Goal: Transaction & Acquisition: Purchase product/service

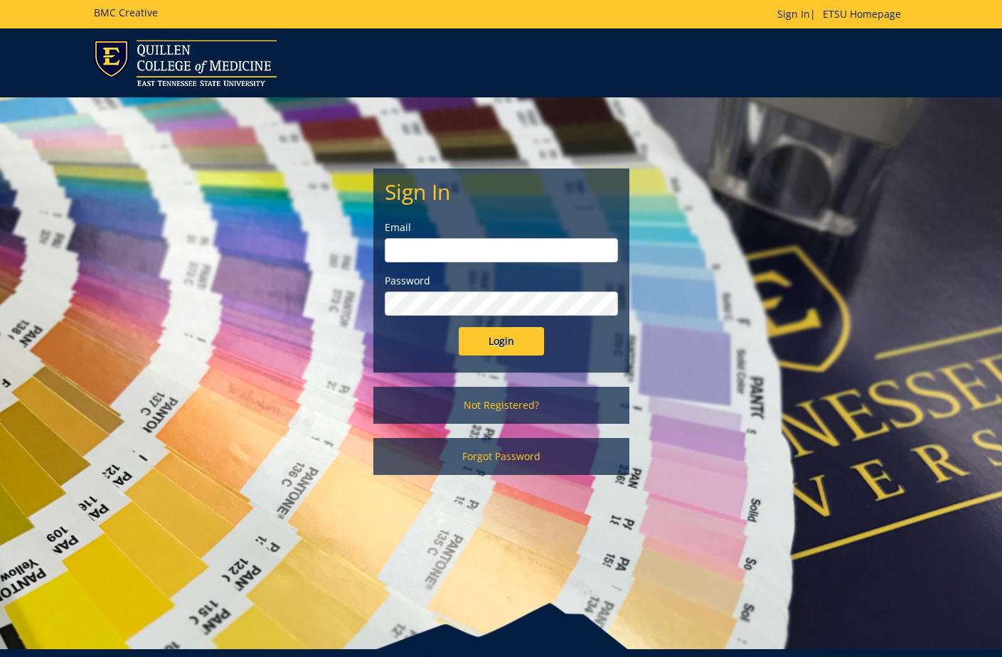
click at [499, 254] on input "email" at bounding box center [501, 250] width 233 height 24
type input "carterka3@etsu.edu"
click at [494, 347] on input "Login" at bounding box center [501, 341] width 85 height 28
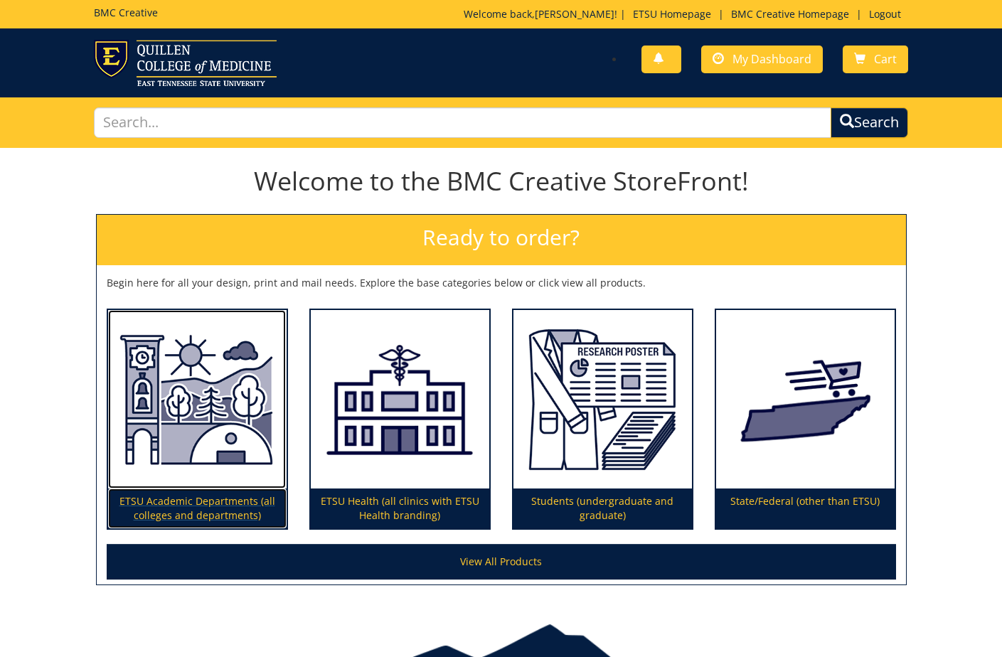
click at [213, 493] on p "ETSU Academic Departments (all colleges and departments)" at bounding box center [197, 508] width 178 height 40
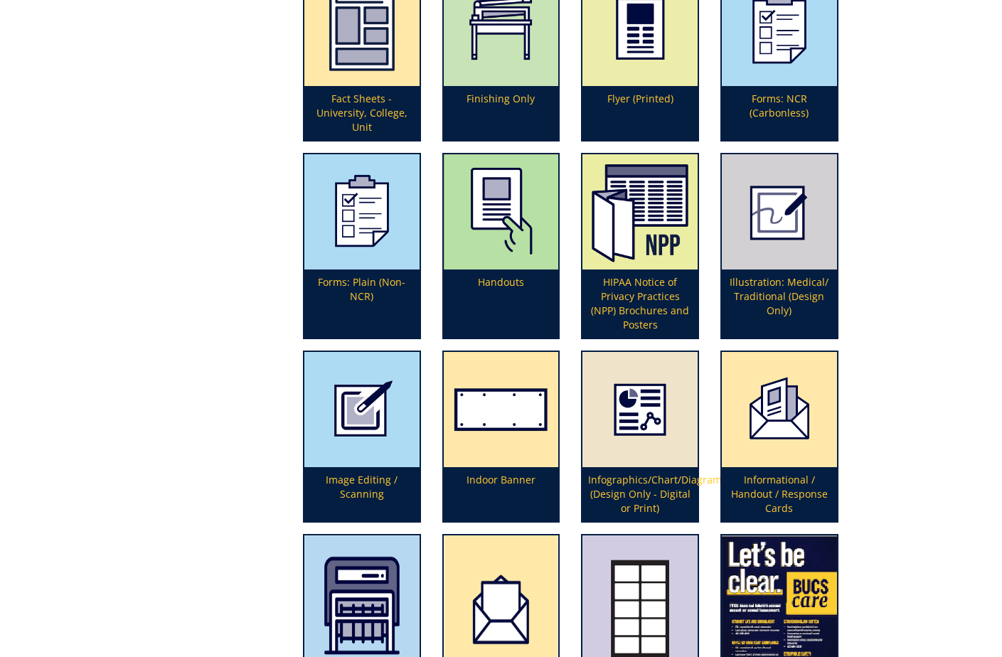
scroll to position [1834, 0]
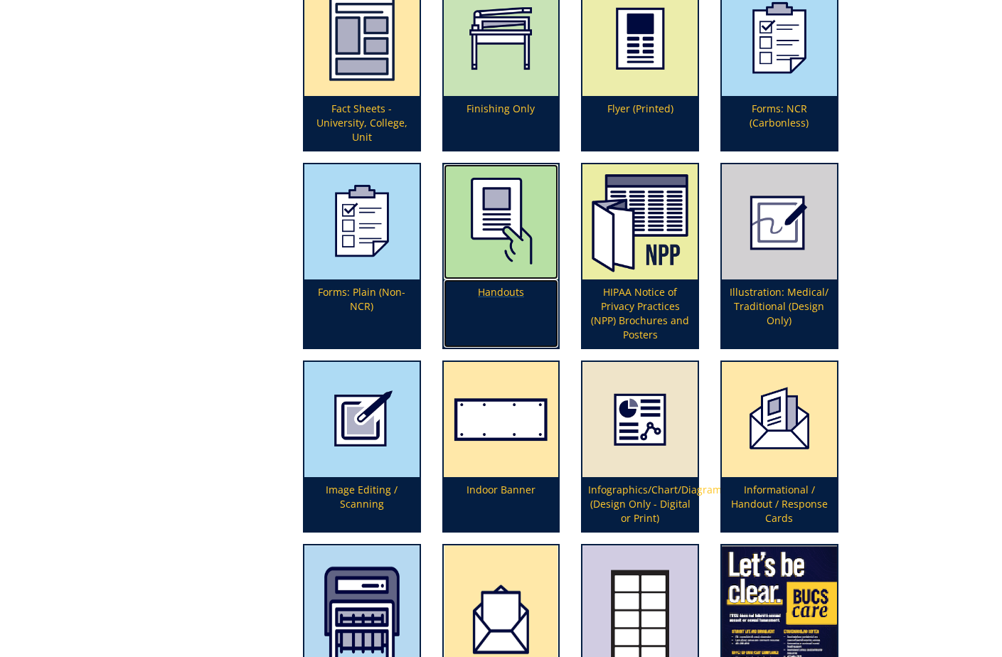
click at [513, 289] on p "Handouts" at bounding box center [501, 313] width 115 height 68
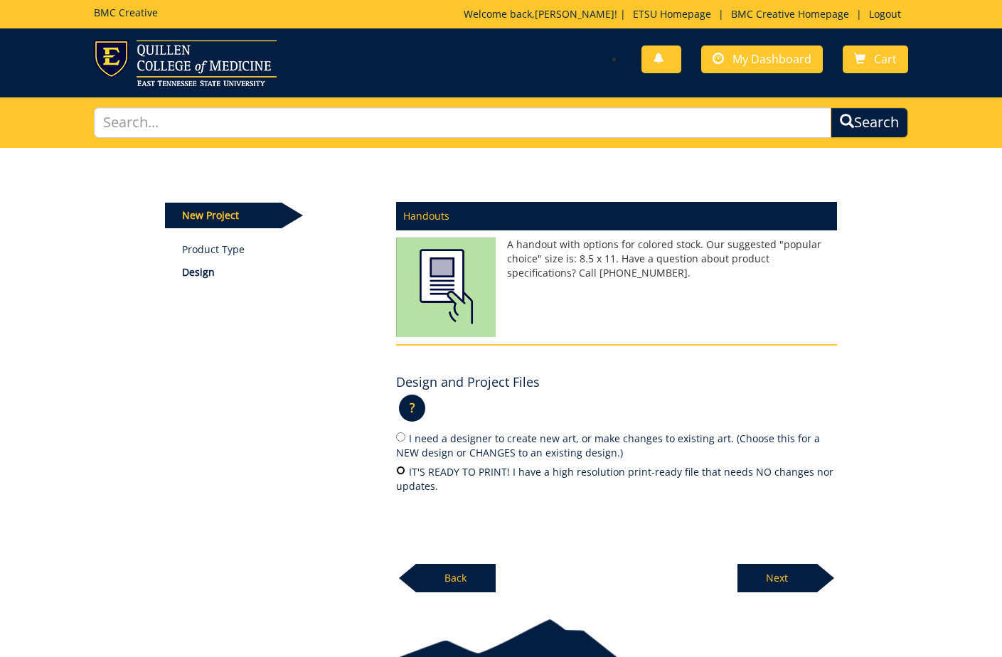
click at [400, 471] on input "IT'S READY TO PRINT! I have a high resolution print-ready file that needs NO ch…" at bounding box center [400, 470] width 9 height 9
radio input "true"
click at [777, 578] on p "Next" at bounding box center [777, 578] width 80 height 28
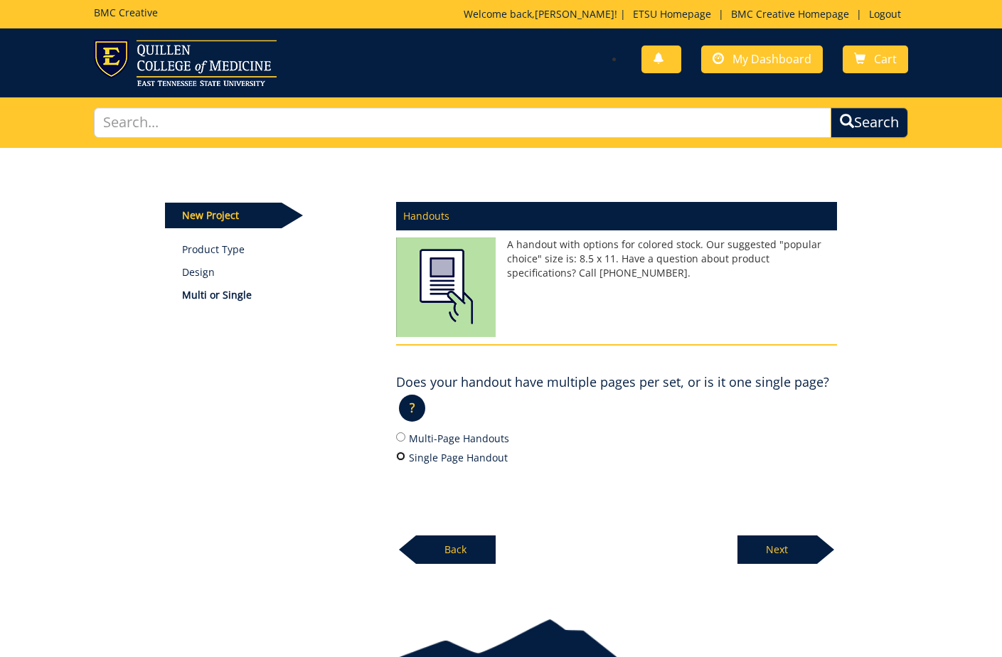
click at [401, 454] on input "Single Page Handout" at bounding box center [400, 456] width 9 height 9
radio input "true"
click at [779, 550] on p "Next" at bounding box center [777, 549] width 80 height 28
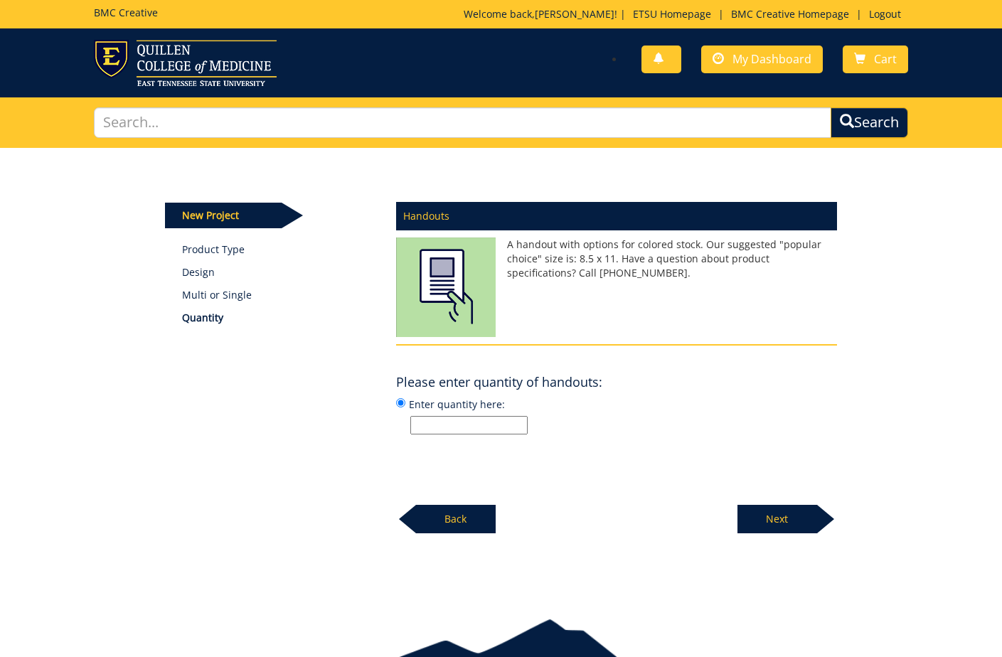
click at [440, 423] on input "Enter quantity here:" at bounding box center [468, 425] width 117 height 18
type input "4,000"
click at [528, 463] on div "Handouts A handout with options for colored stock. Our suggested "popular choic…" at bounding box center [616, 363] width 462 height 341
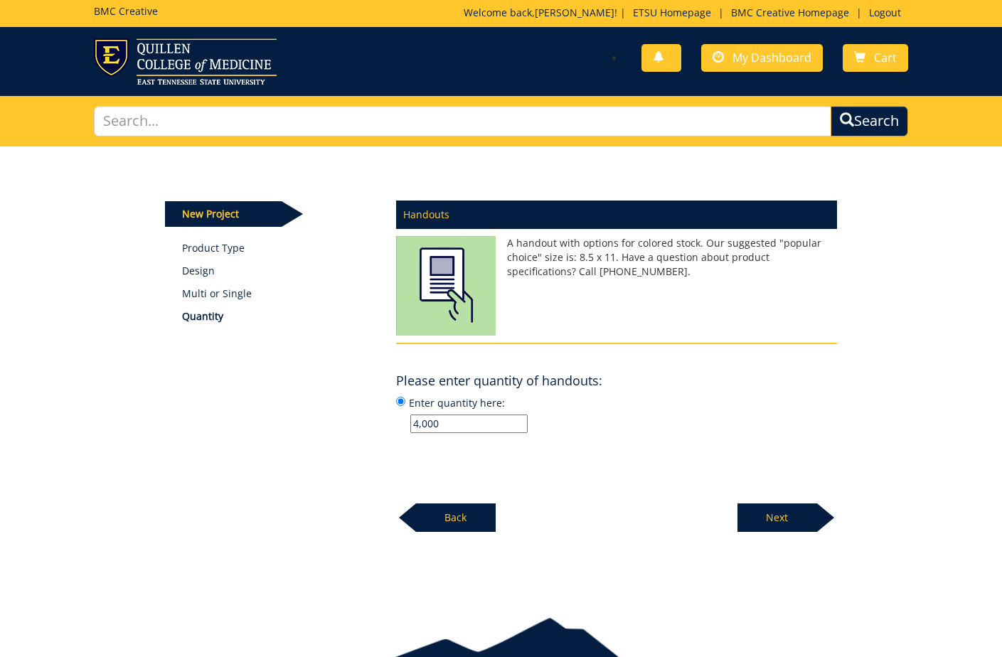
click at [769, 513] on p "Next" at bounding box center [777, 517] width 80 height 28
click at [486, 420] on input "Enter Blue, Canary, Violet, Pink, Green, Goldenrod, Salmon, or White Stock here:" at bounding box center [468, 424] width 117 height 18
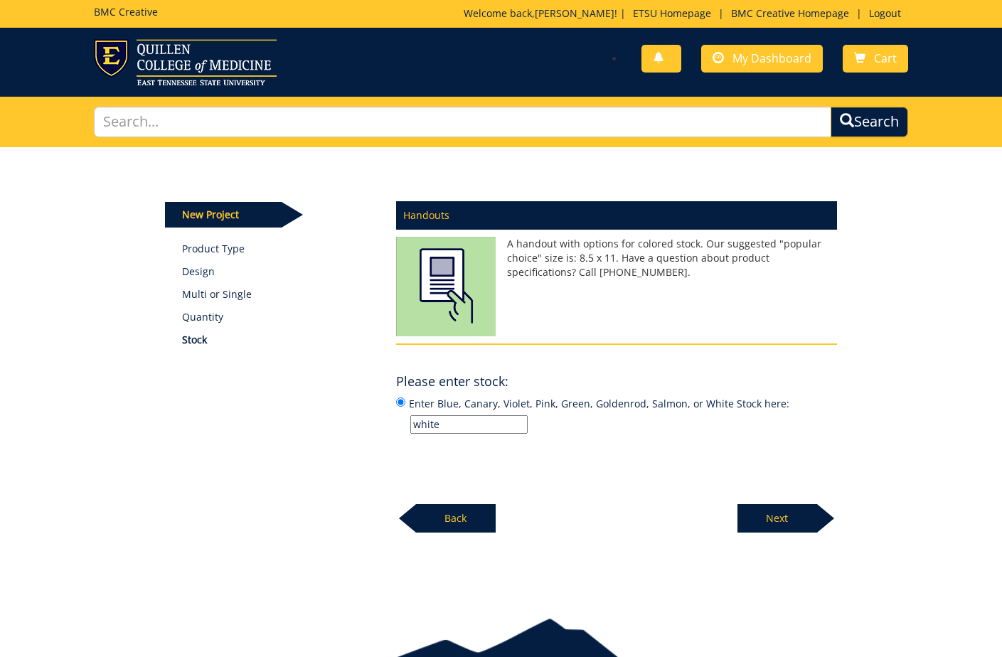
type input "white"
drag, startPoint x: 552, startPoint y: 448, endPoint x: 675, endPoint y: 478, distance: 126.6
click at [554, 448] on div "Handouts A handout with options for colored stock. Our suggested "popular choic…" at bounding box center [616, 363] width 462 height 341
click at [773, 521] on p "Next" at bounding box center [777, 518] width 80 height 28
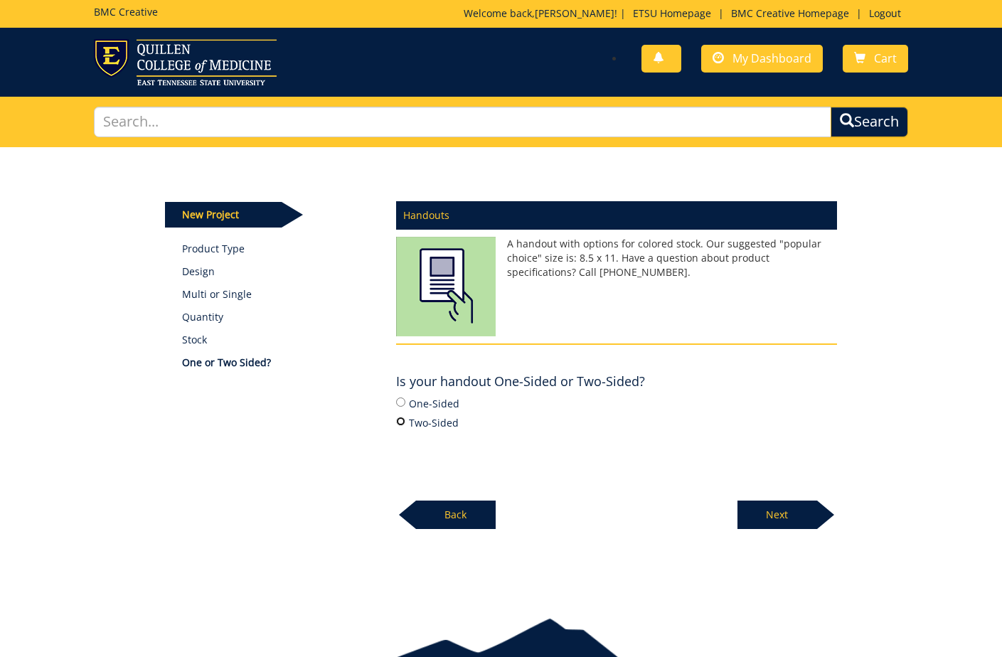
click at [402, 420] on input "Two-Sided" at bounding box center [400, 421] width 9 height 9
radio input "true"
click at [788, 519] on p "Next" at bounding box center [777, 515] width 80 height 28
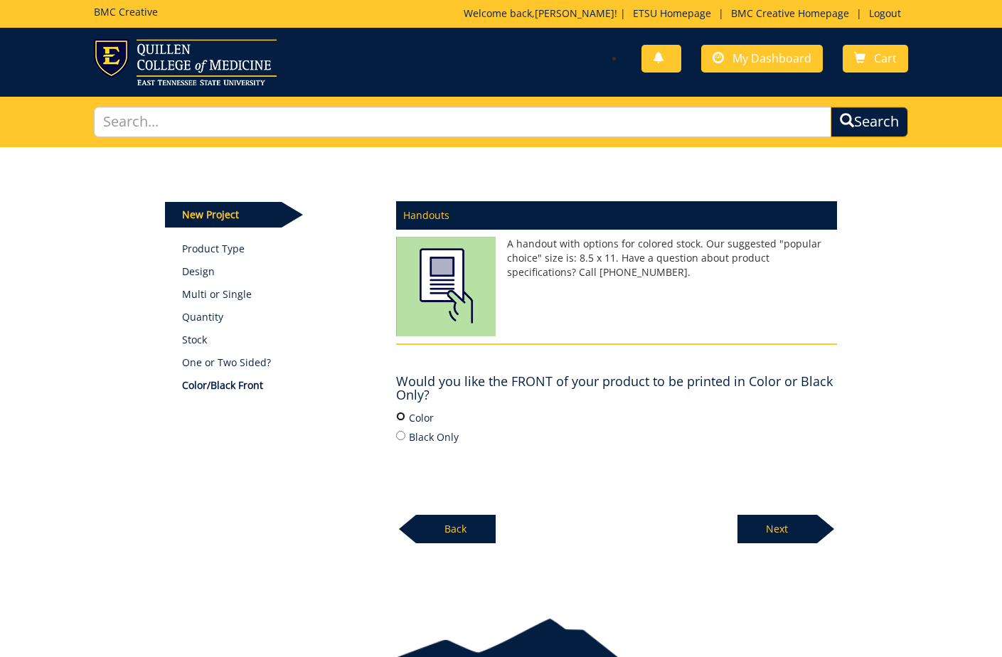
click at [402, 417] on input "Color" at bounding box center [400, 416] width 9 height 9
radio input "true"
click at [772, 535] on p "Next" at bounding box center [777, 529] width 80 height 28
click at [400, 415] on input "Color" at bounding box center [400, 416] width 9 height 9
radio input "true"
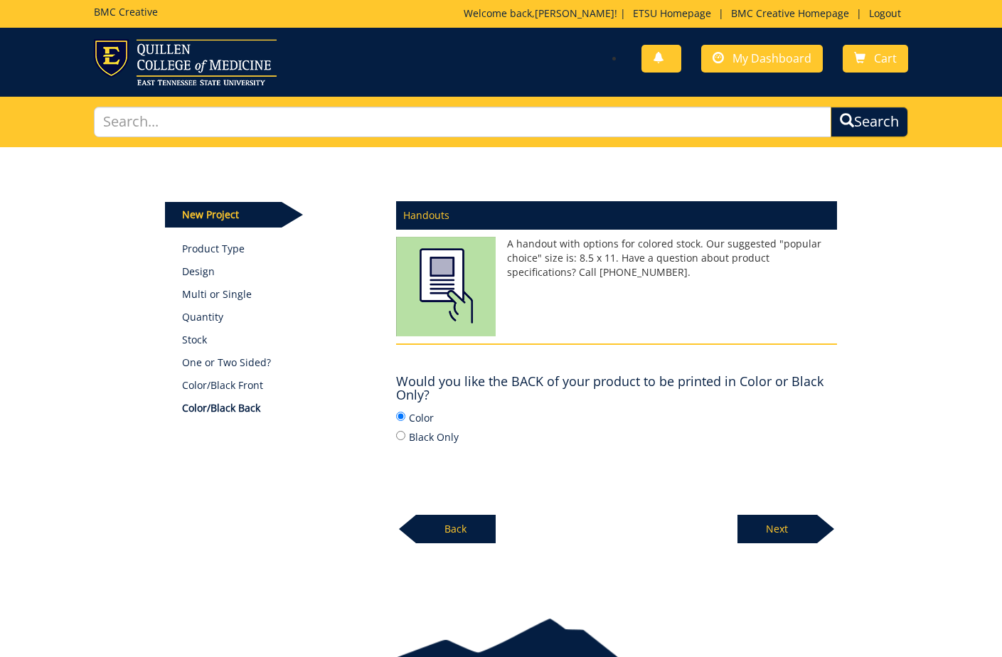
click at [759, 528] on p "Next" at bounding box center [777, 529] width 80 height 28
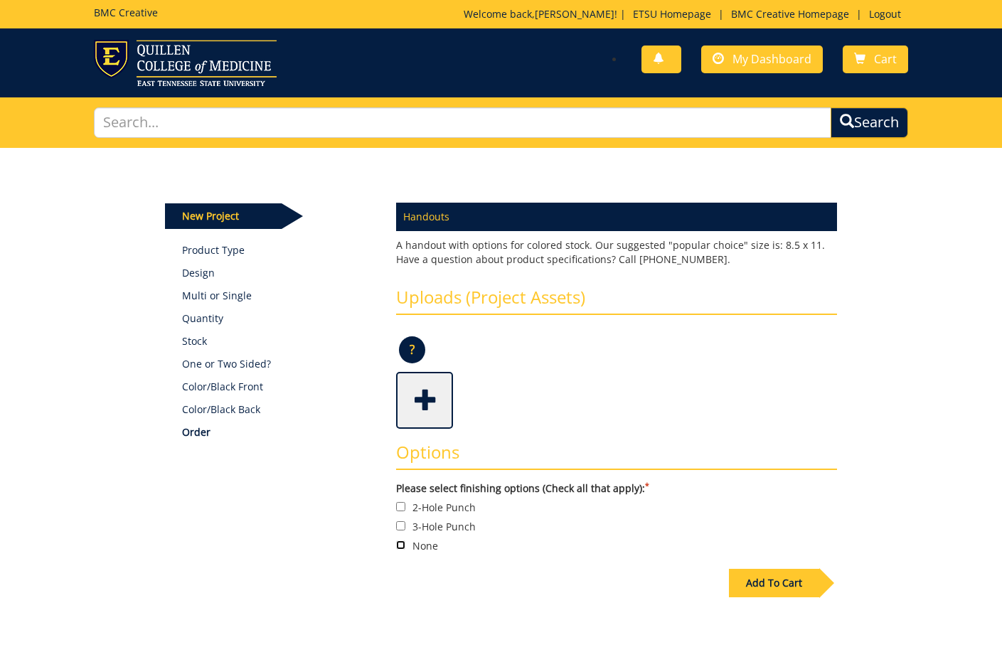
click at [401, 541] on input "None" at bounding box center [400, 544] width 9 height 9
checkbox input "true"
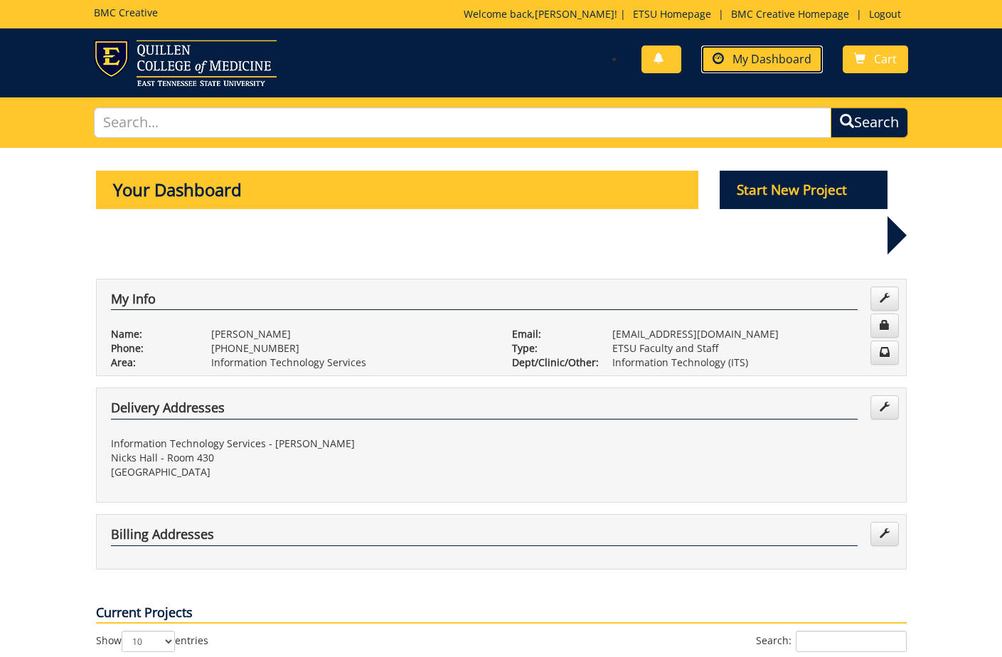
click at [755, 54] on span "My Dashboard" at bounding box center [771, 59] width 79 height 16
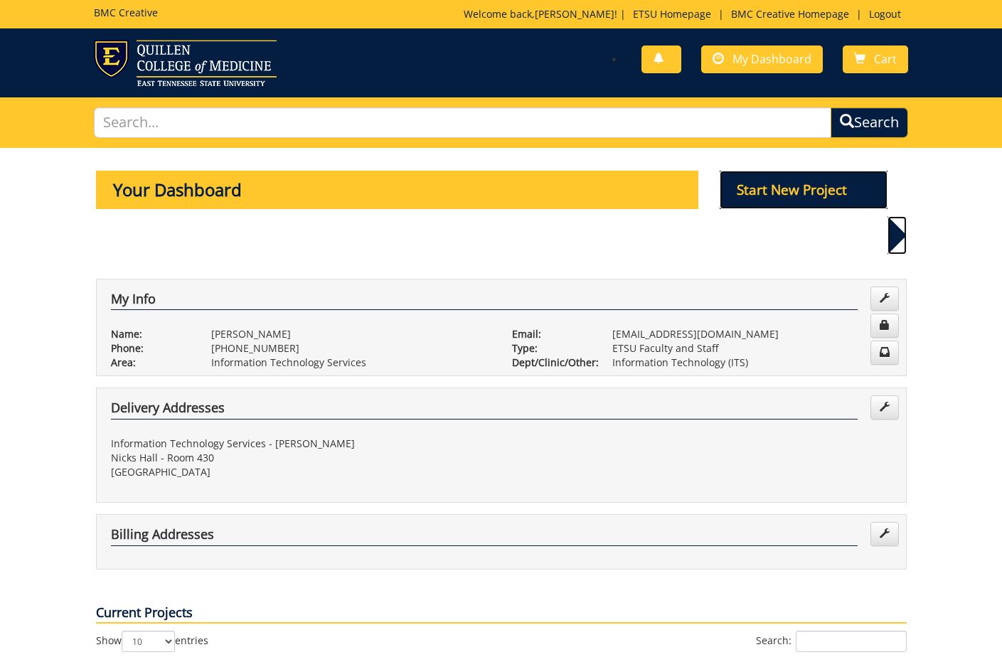
click at [779, 178] on p "Start New Project" at bounding box center [804, 190] width 168 height 38
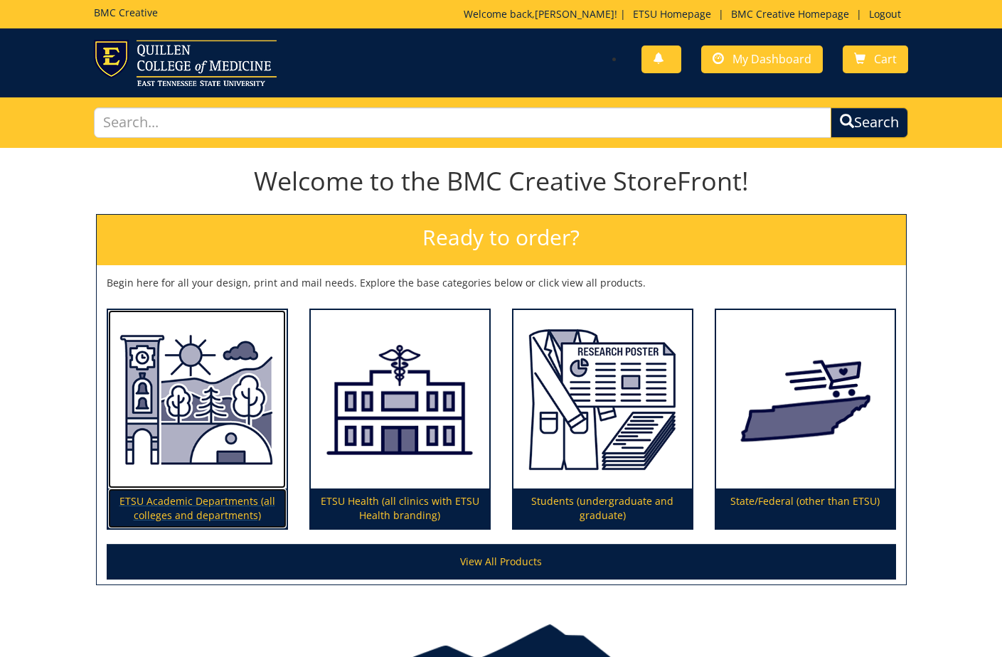
click at [195, 422] on img at bounding box center [197, 399] width 178 height 179
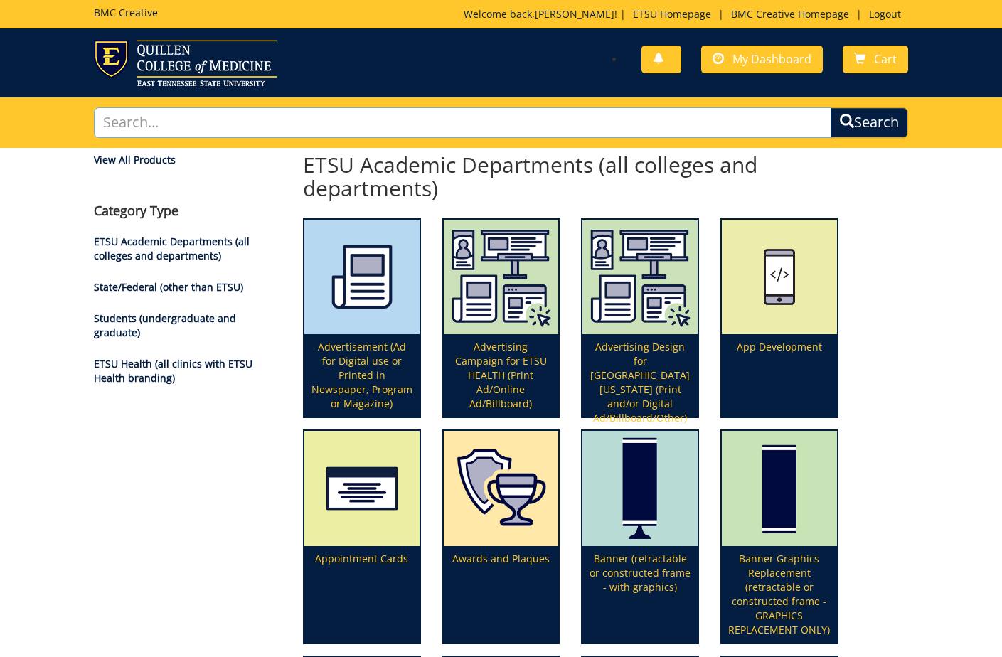
click at [214, 122] on input "text" at bounding box center [462, 122] width 737 height 31
type input "postcard"
click at [830, 107] on button "Search" at bounding box center [869, 122] width 78 height 31
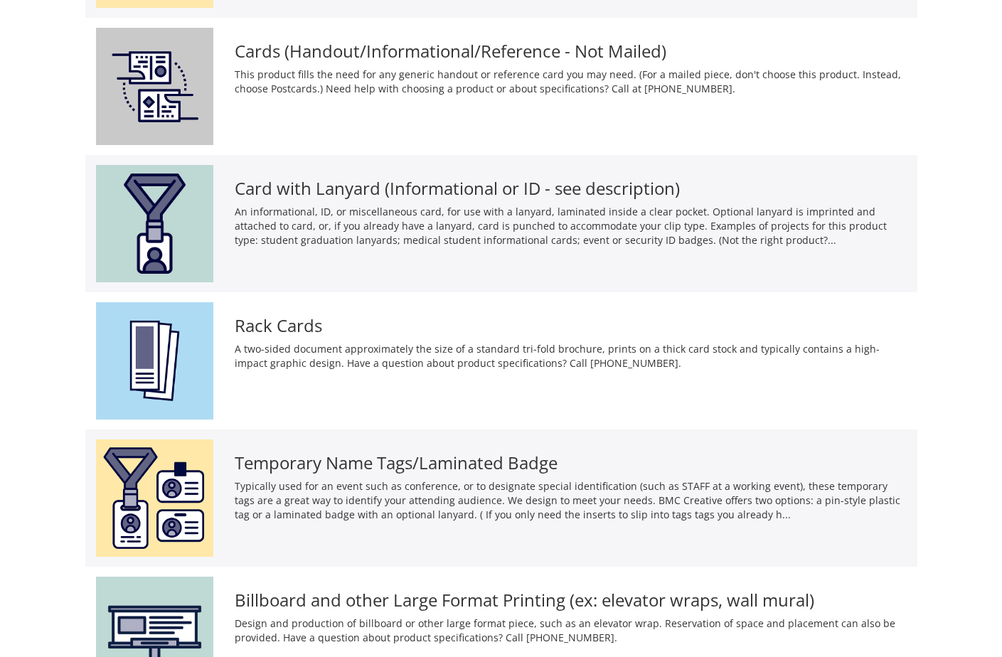
scroll to position [1364, 0]
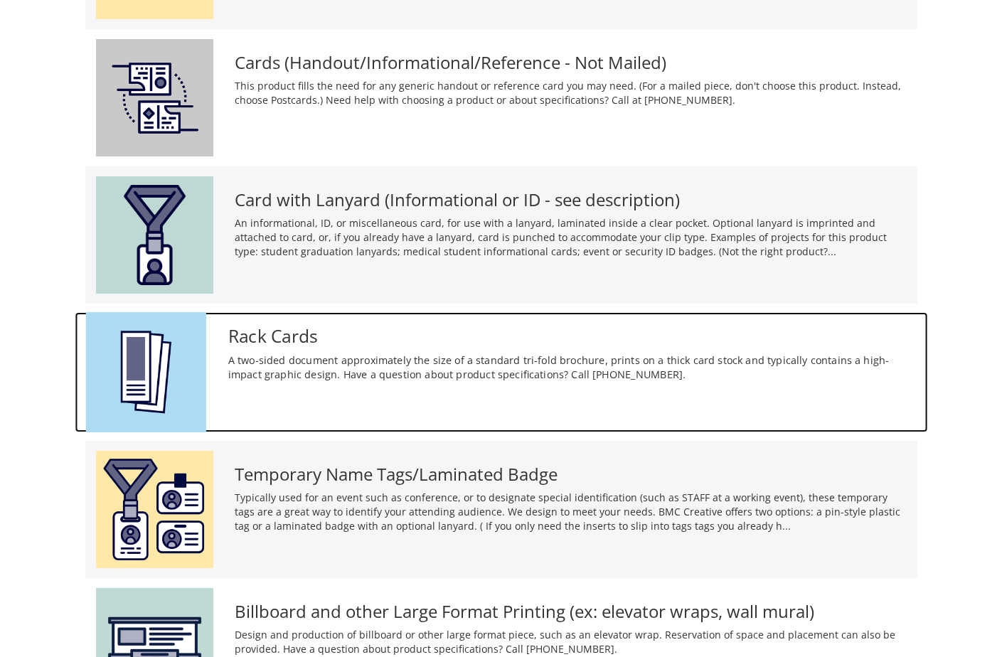
click at [326, 385] on div "Rack Cards A two-sided document approximately the size of a standard tri-fold b…" at bounding box center [572, 351] width 710 height 78
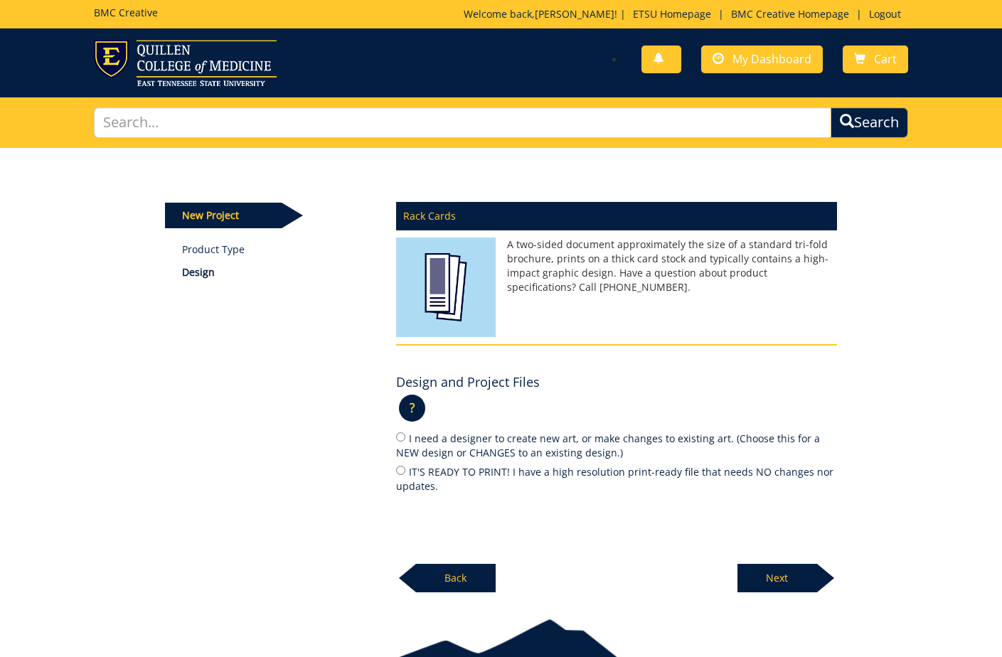
click at [496, 471] on label "IT'S READY TO PRINT! I have a high resolution print-ready file that needs NO ch…" at bounding box center [616, 479] width 441 height 30
click at [405, 471] on input "IT'S READY TO PRINT! I have a high resolution print-ready file that needs NO ch…" at bounding box center [400, 470] width 9 height 9
radio input "true"
click at [781, 572] on p "Next" at bounding box center [777, 578] width 80 height 28
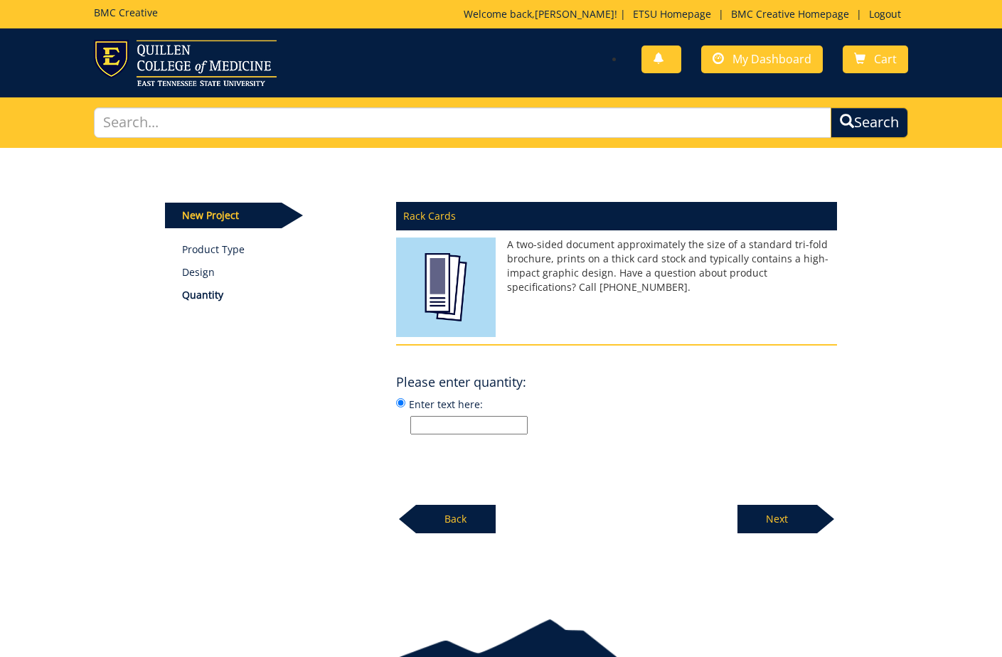
click at [463, 424] on input "Enter text here:" at bounding box center [468, 425] width 117 height 18
type input "4,000"
click at [770, 520] on p "Next" at bounding box center [777, 519] width 80 height 28
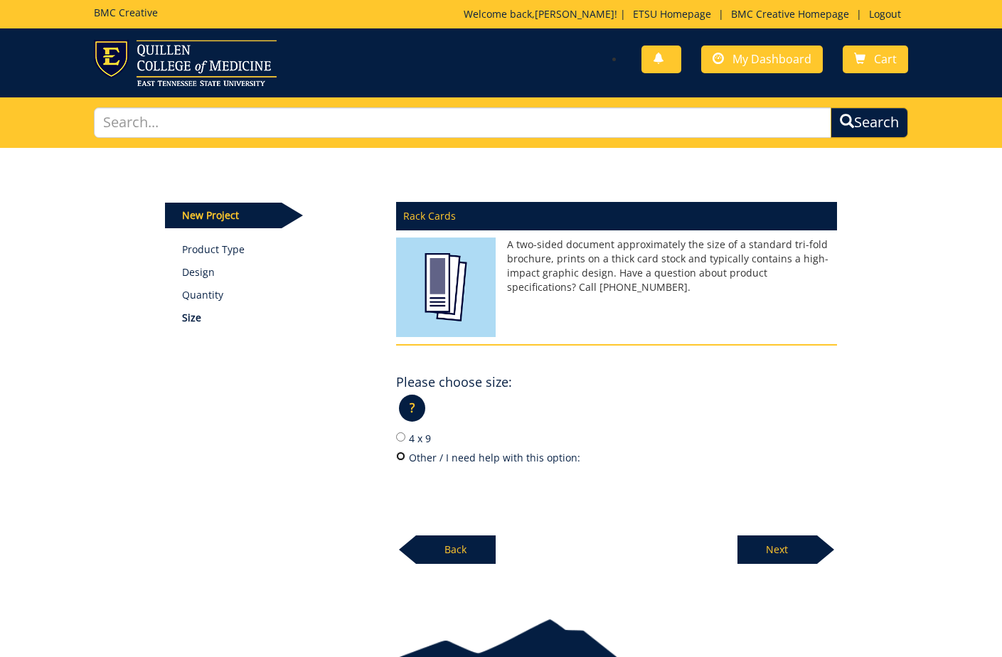
click at [397, 455] on input "Other / I need help with this option:" at bounding box center [400, 456] width 9 height 9
radio input "true"
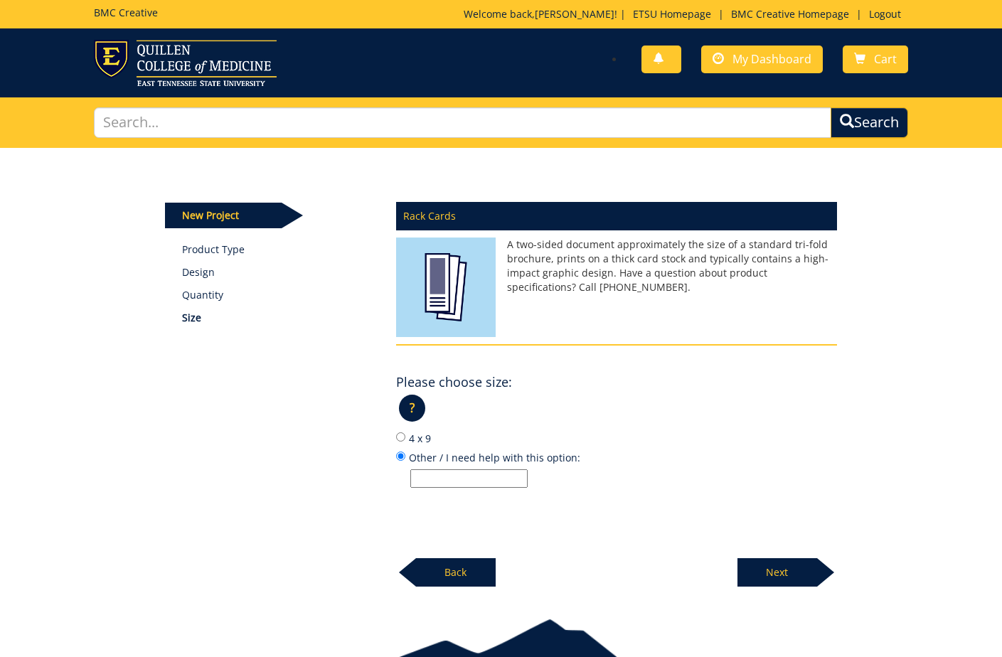
click at [426, 477] on input "Other / I need help with this option:" at bounding box center [468, 478] width 117 height 18
type input "5.5x8.5"
click at [560, 508] on div "Rack Cards A two-sided document approximately the size of a standard tri-fold b…" at bounding box center [616, 390] width 462 height 394
click at [792, 572] on p "Next" at bounding box center [777, 572] width 80 height 28
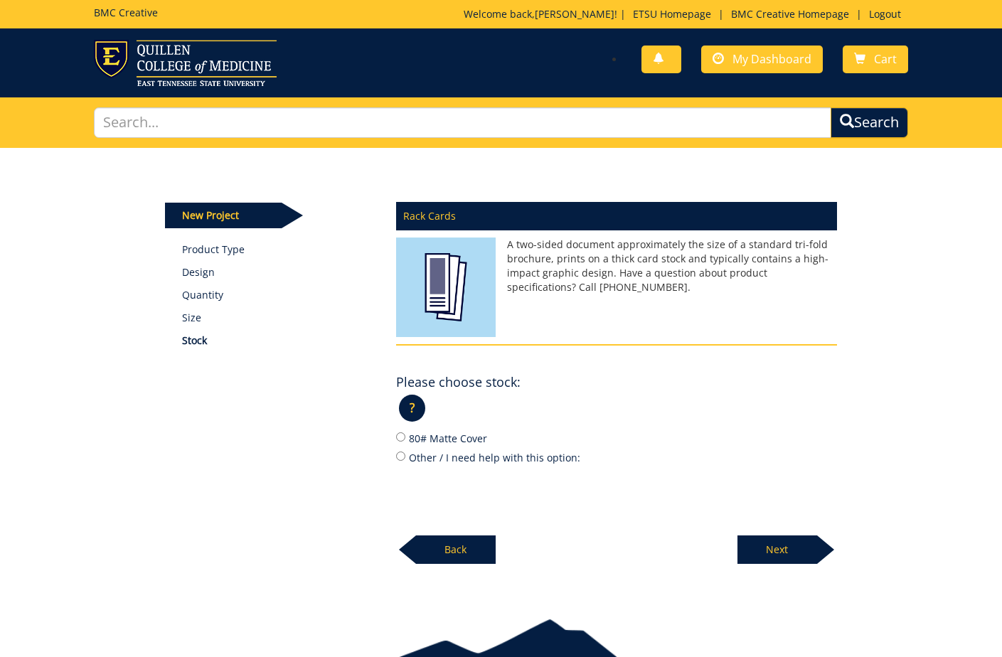
click at [458, 442] on label "80# Matte Cover" at bounding box center [616, 438] width 441 height 16
click at [405, 442] on input "80# Matte Cover" at bounding box center [400, 436] width 9 height 9
radio input "true"
click at [762, 539] on p "Next" at bounding box center [777, 549] width 80 height 28
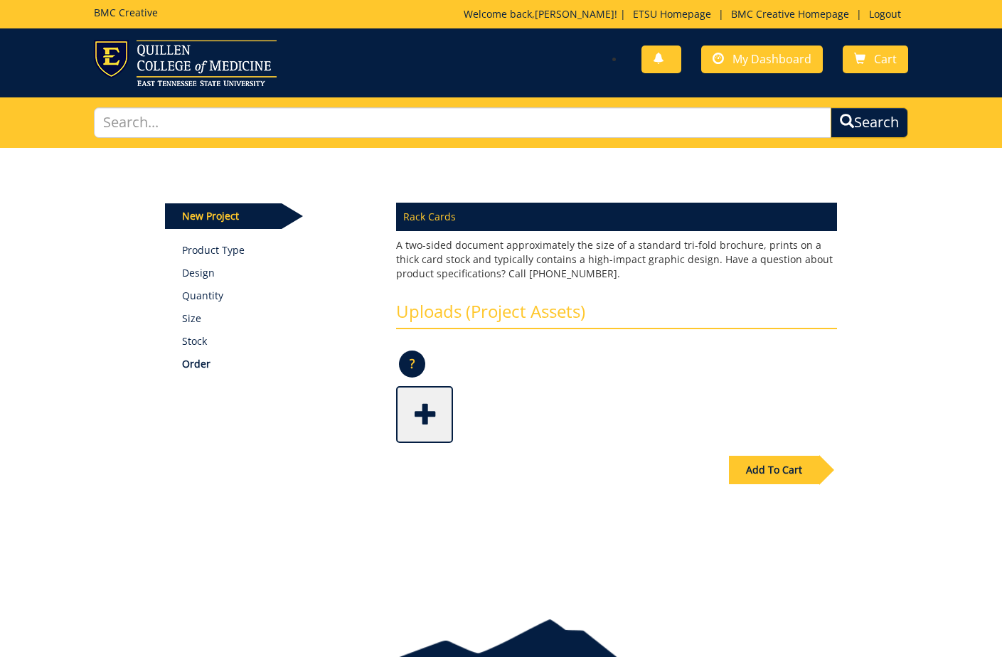
click at [439, 413] on span at bounding box center [425, 413] width 57 height 50
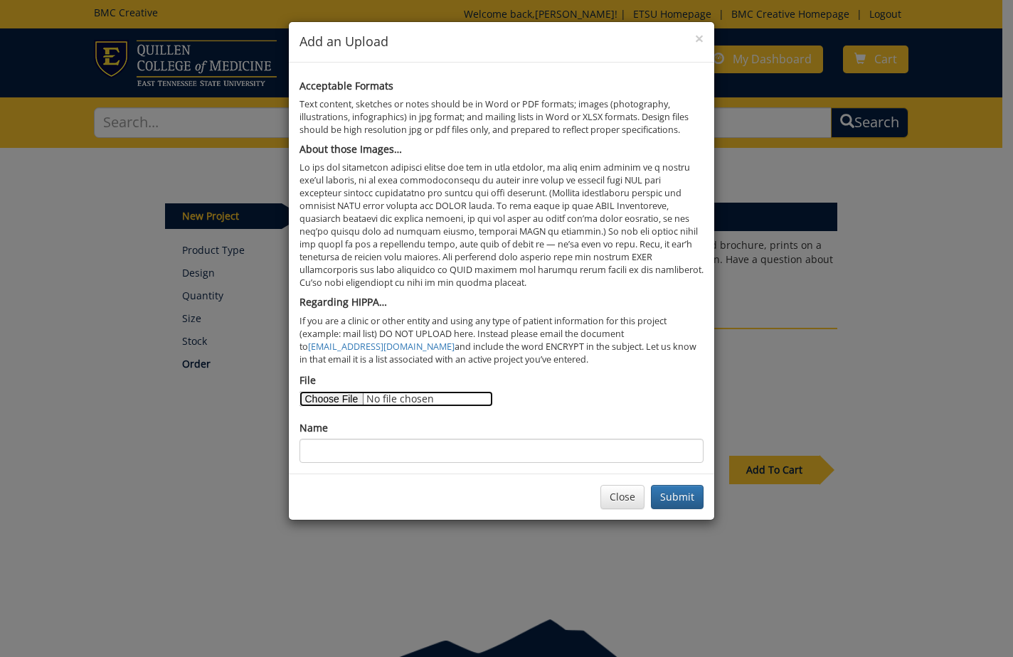
click at [346, 398] on input "File" at bounding box center [395, 399] width 193 height 16
type input "C:\fakepath\UG Postcard - 8.5x5.5 - Print.pdf"
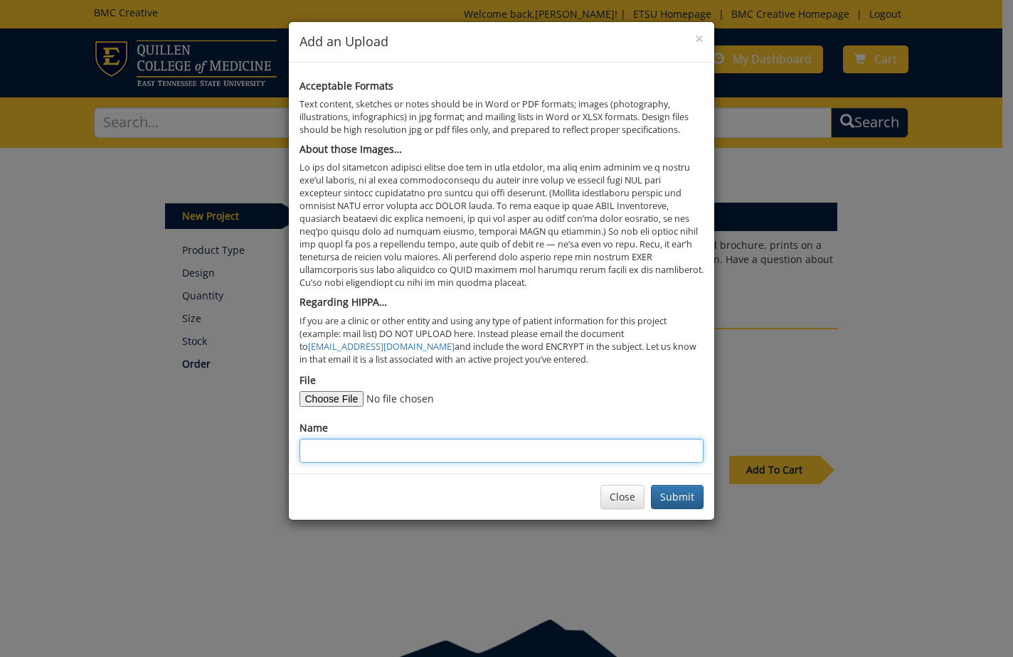
click at [320, 458] on input "Name" at bounding box center [501, 451] width 404 height 24
type input "UG Postcard (Counselor Mailing F25)"
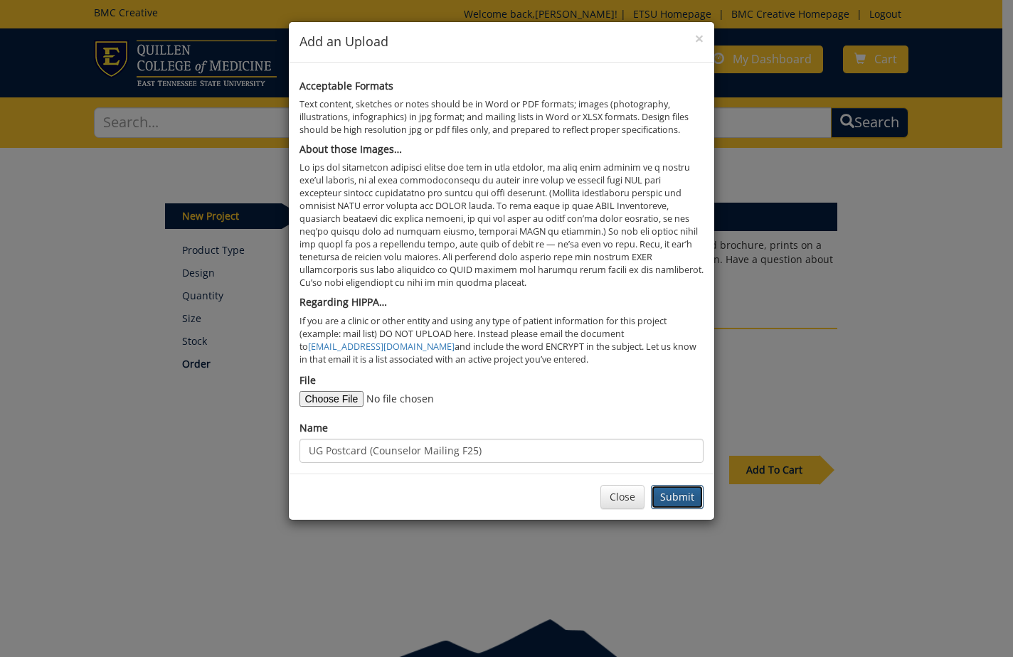
click at [663, 498] on button "Submit" at bounding box center [677, 497] width 53 height 24
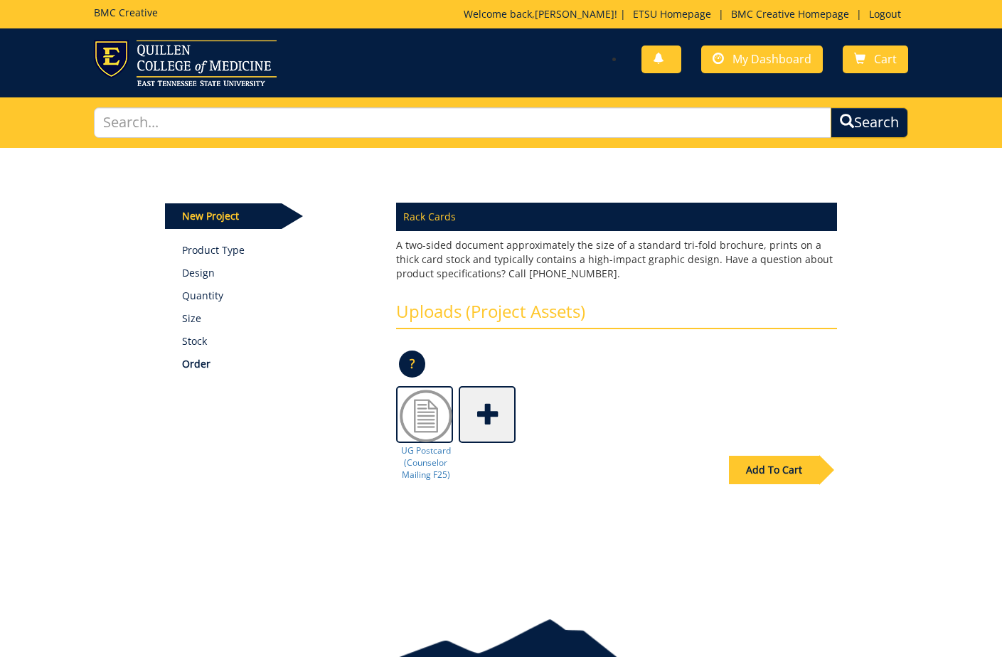
click at [764, 466] on div "Add To Cart" at bounding box center [774, 470] width 90 height 28
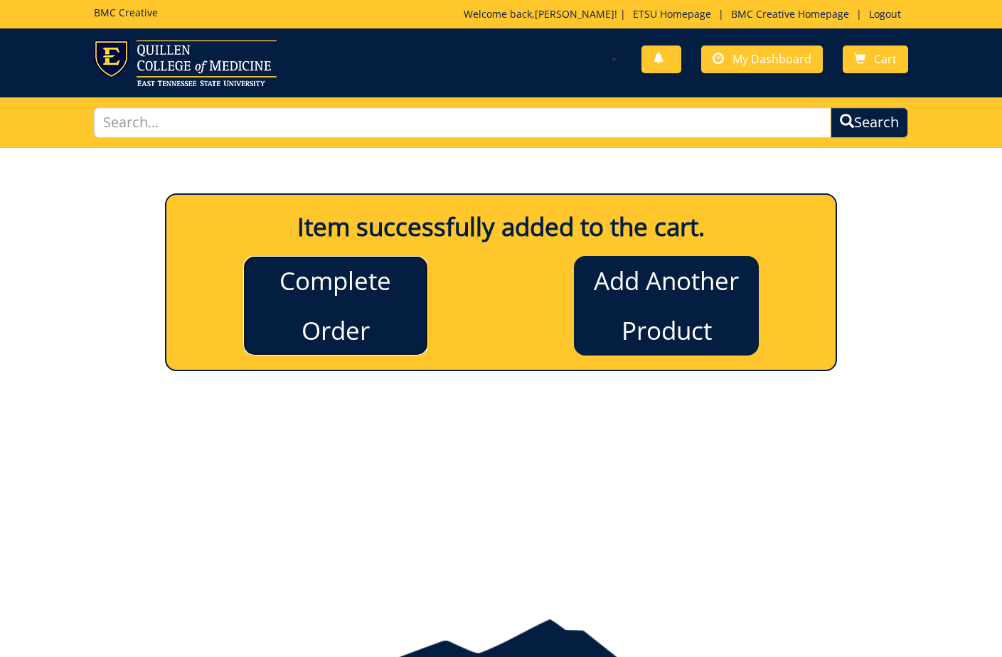
click at [301, 302] on link "Complete Order" at bounding box center [335, 306] width 185 height 100
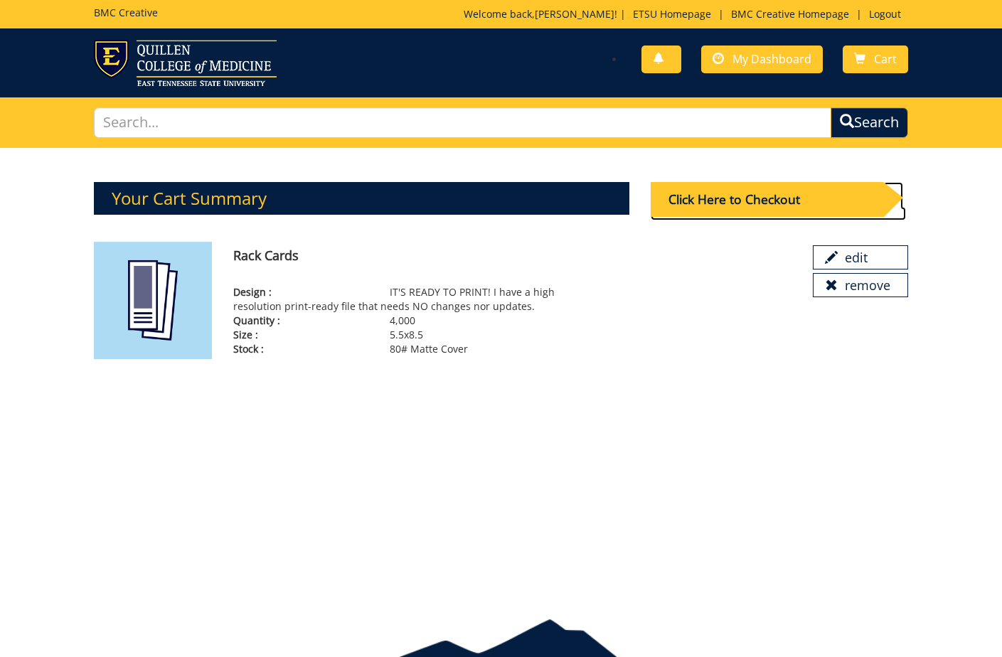
click at [727, 206] on div "Click Here to Checkout" at bounding box center [767, 199] width 232 height 35
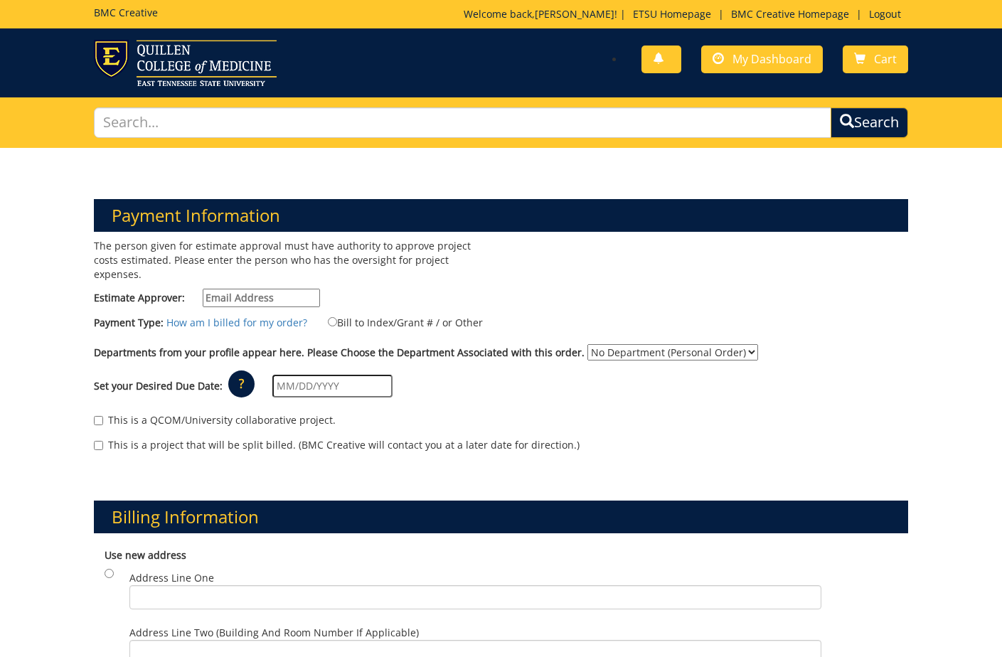
click at [213, 289] on input "Estimate Approver:" at bounding box center [261, 298] width 117 height 18
type input "[EMAIL_ADDRESS][DOMAIN_NAME]"
click at [329, 317] on input "Bill to Index/Grant # / or Other" at bounding box center [332, 321] width 9 height 9
radio input "true"
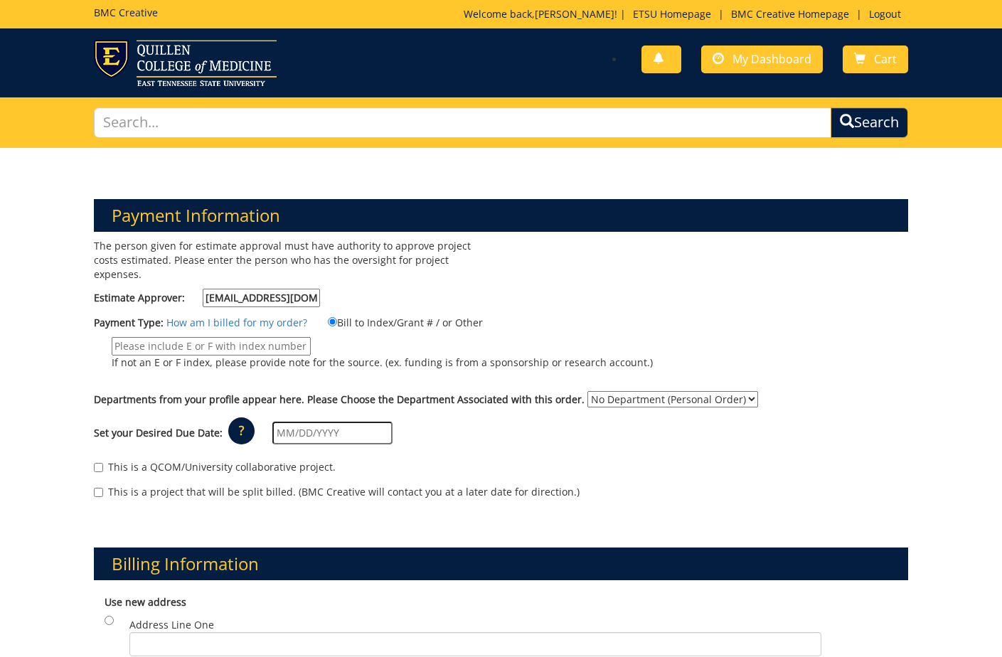
click at [149, 337] on input "If not an E or F index, please provide note for the source. (ex. funding is fro…" at bounding box center [211, 346] width 199 height 18
type input "E25011"
click at [434, 355] on label "E25011 If not an E or F index, please provide note for the source. (ex. funding…" at bounding box center [373, 357] width 559 height 40
click at [311, 355] on input "E25011" at bounding box center [211, 346] width 199 height 18
click at [636, 391] on select "No Department (Personal Order) Information Technology (ITS)" at bounding box center [672, 399] width 171 height 16
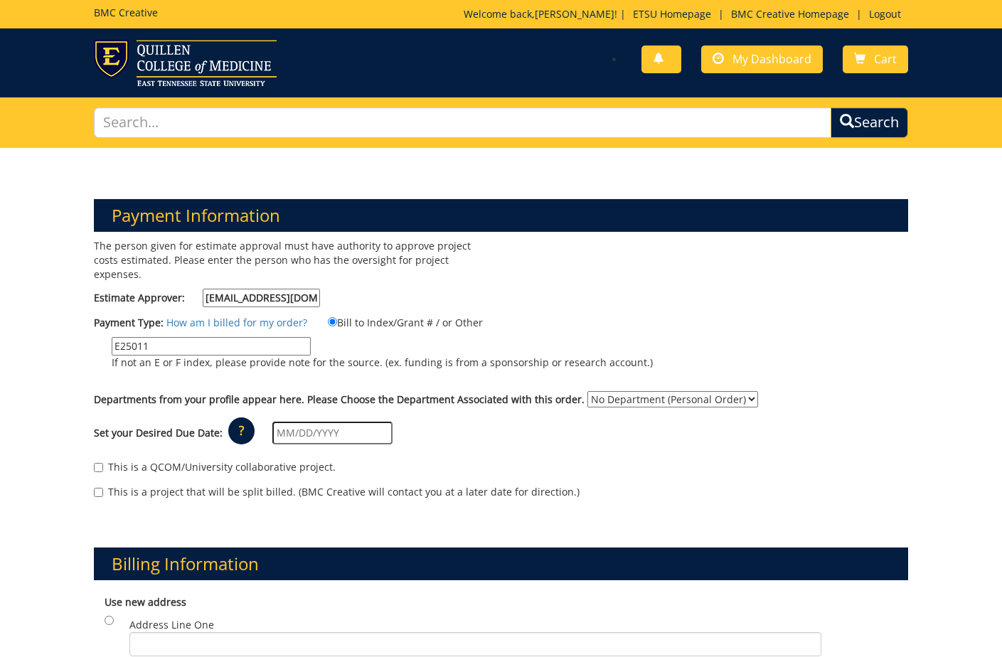
select select "100"
click at [349, 424] on input "text" at bounding box center [332, 433] width 120 height 23
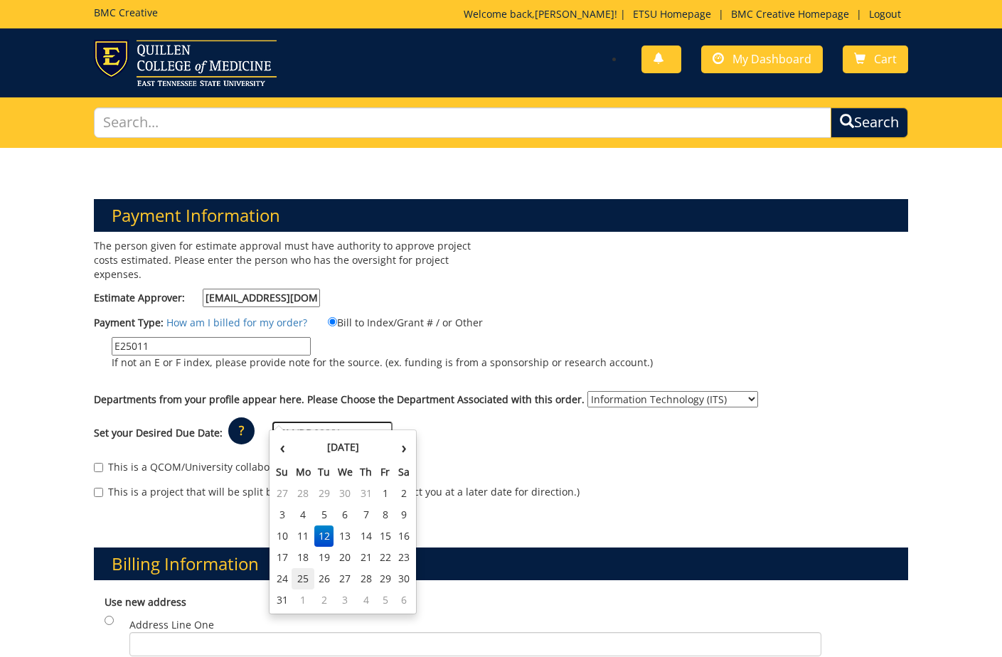
click at [305, 582] on td "25" at bounding box center [303, 578] width 23 height 21
type input "08/25/2025"
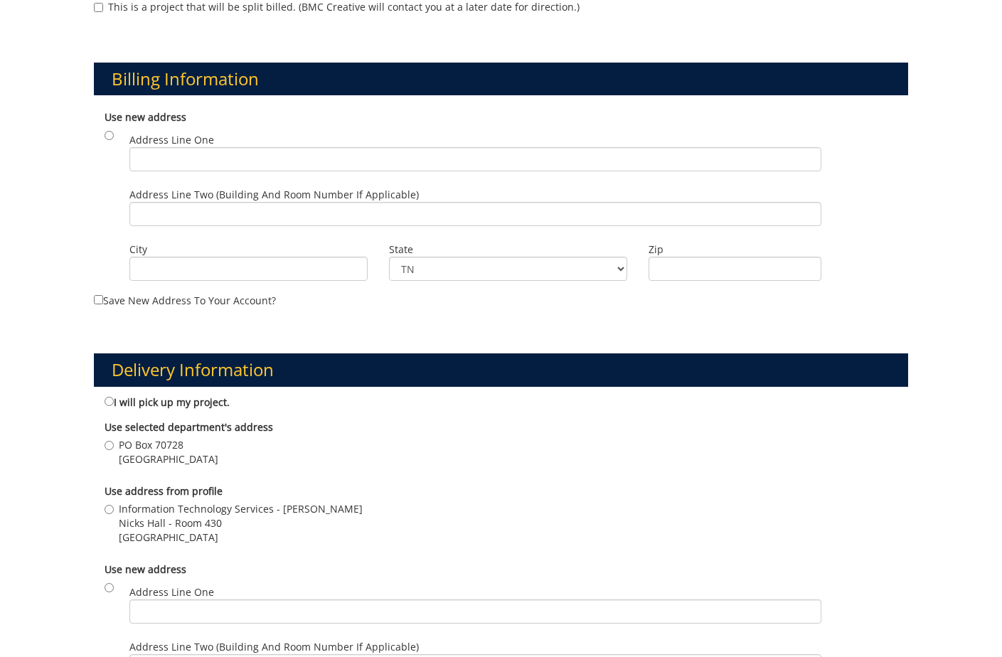
scroll to position [491, 0]
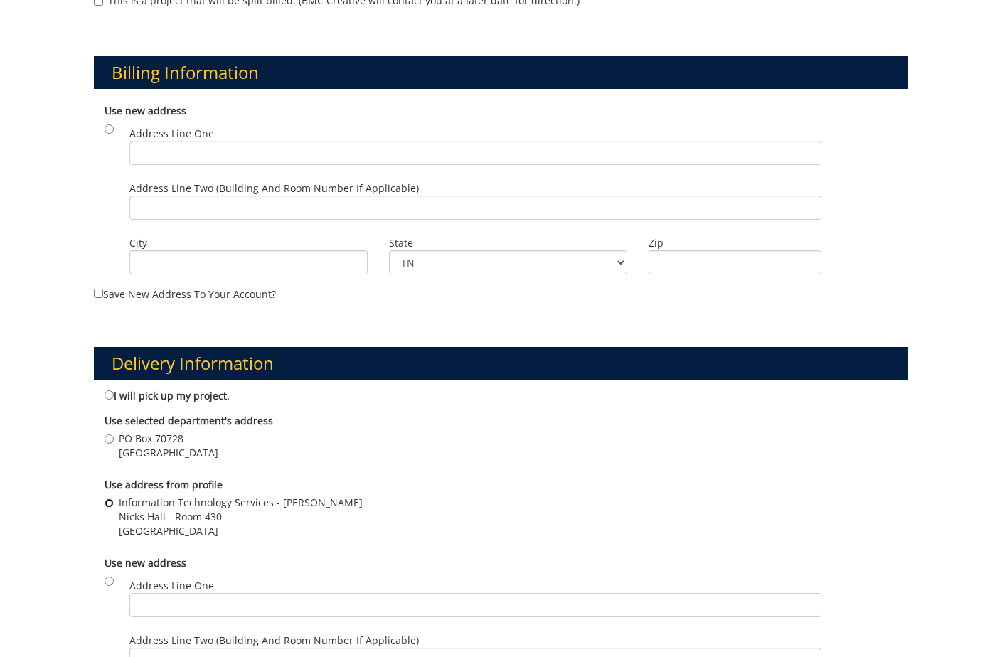
click at [110, 498] on input "Information Technology Services - Kristine Carter Nicks Hall - Room 430 Johnson…" at bounding box center [109, 502] width 9 height 9
radio input "true"
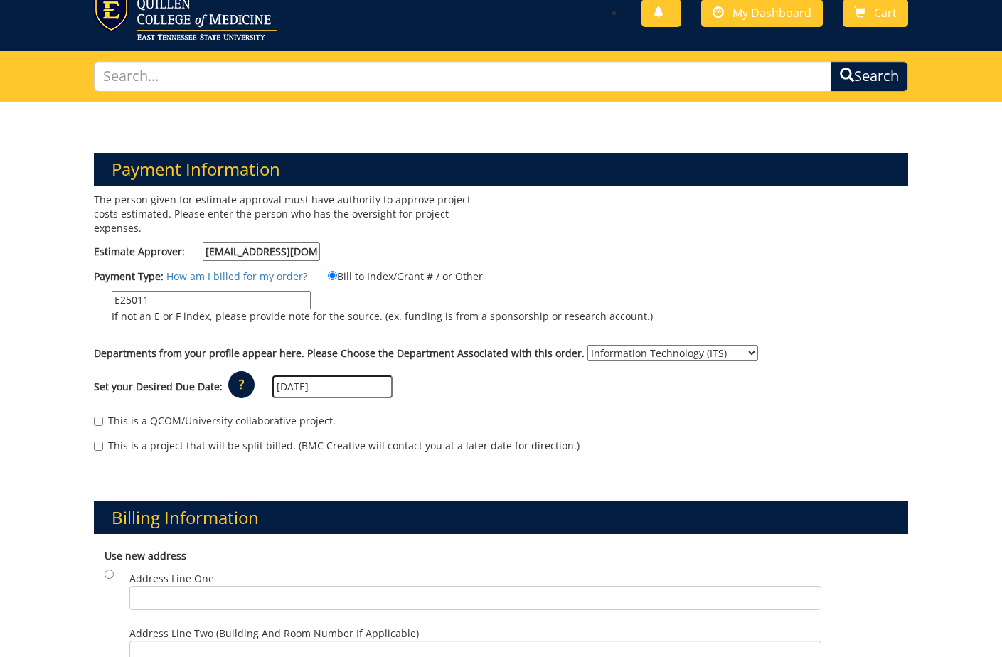
scroll to position [46, 0]
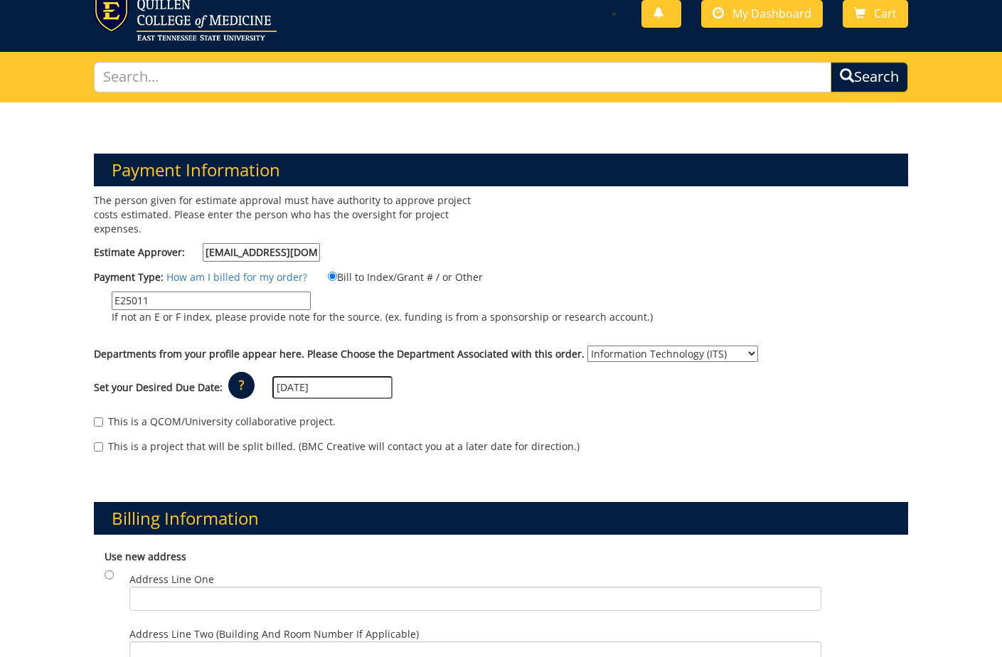
click at [515, 407] on div "This is a QCOM/University collaborative project. This is a project that will be…" at bounding box center [500, 437] width 835 height 60
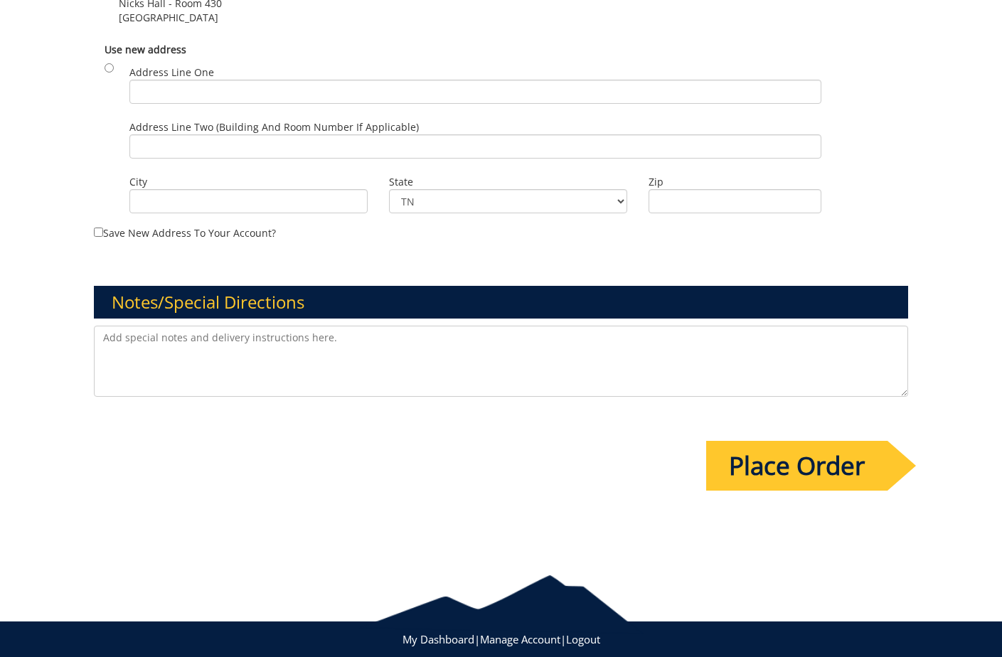
scroll to position [1019, 0]
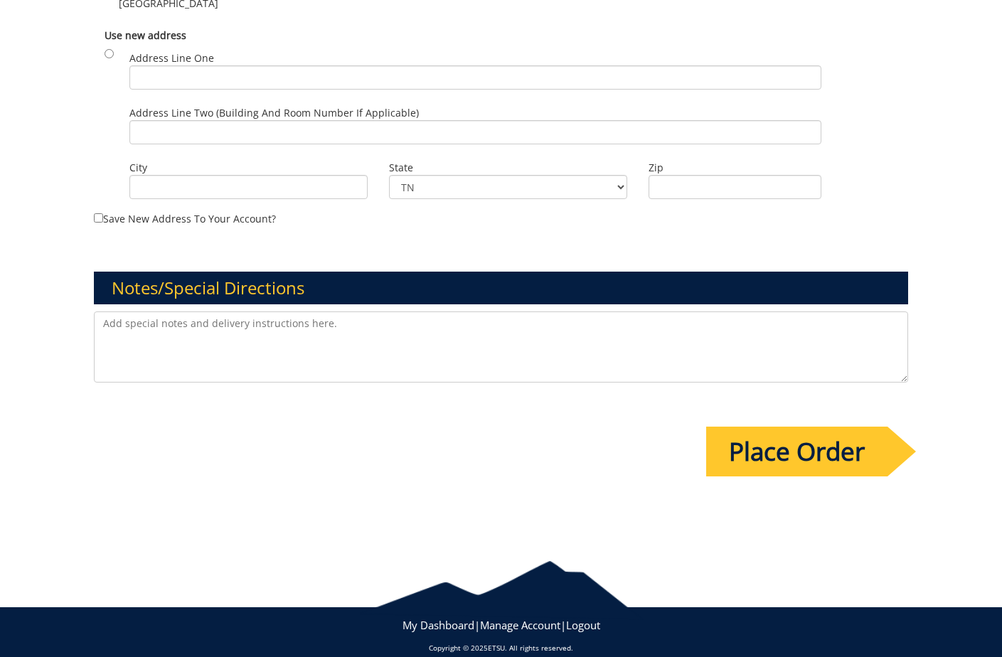
click at [333, 319] on textarea at bounding box center [500, 346] width 813 height 71
paste textarea "10-21300-200102-120-{INSERT ACCOUNT}-200-999-999-999"
type textarea "If the E25022 account isn't enough, this should be the new chart of accounts nu…"
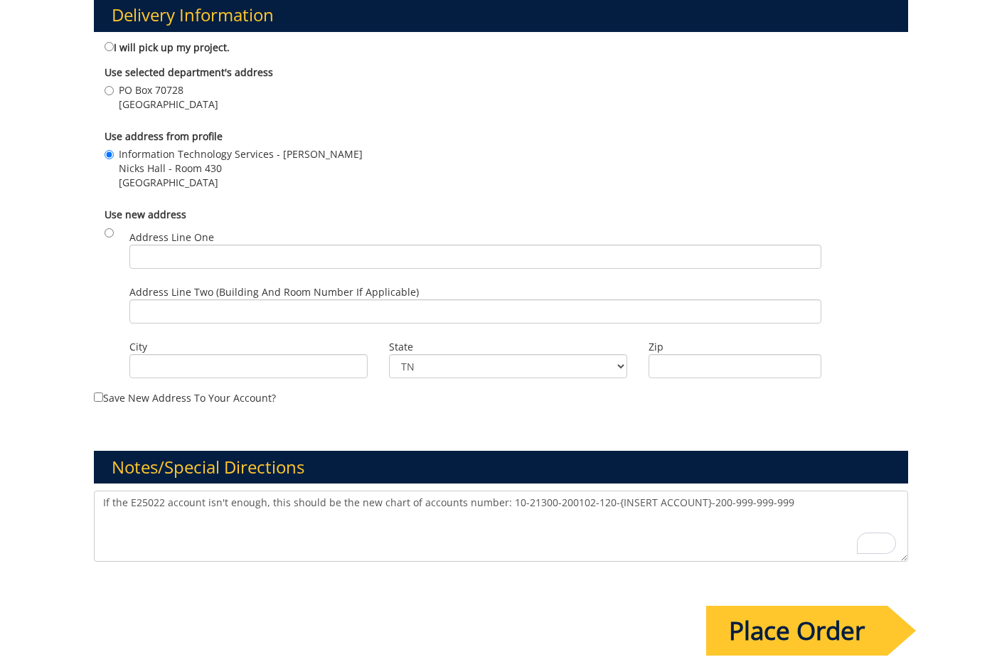
scroll to position [844, 0]
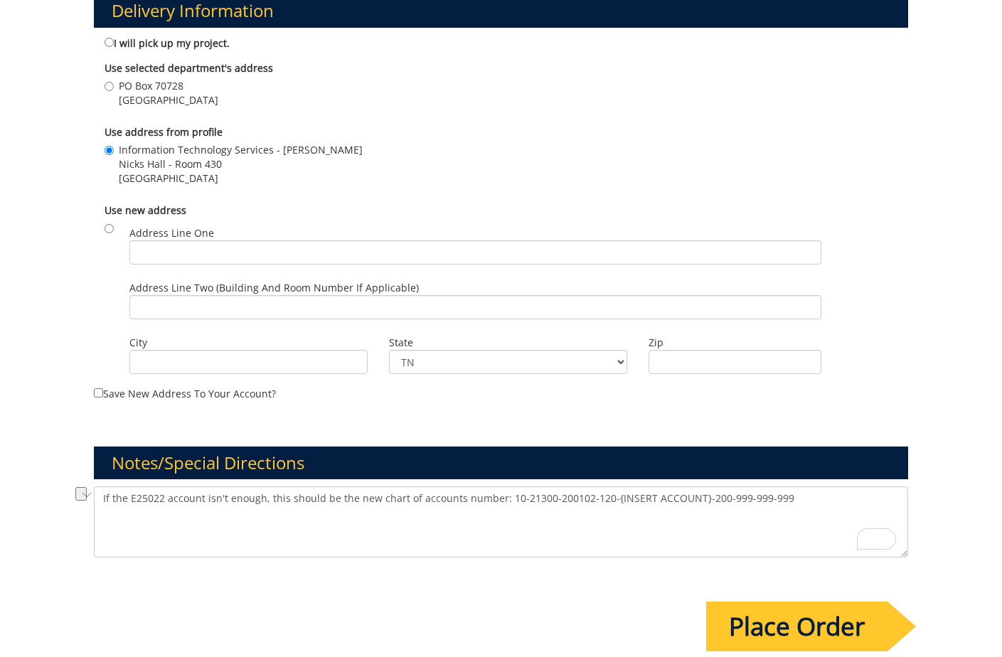
drag, startPoint x: 806, startPoint y: 481, endPoint x: 223, endPoint y: 446, distance: 584.8
click at [223, 446] on div "Notes/Special Directions If the E25022 account isn't enough, this should be the…" at bounding box center [500, 486] width 835 height 149
click at [98, 557] on div "Payment Information The person given for estimate approval must have authority …" at bounding box center [500, 16] width 835 height 1391
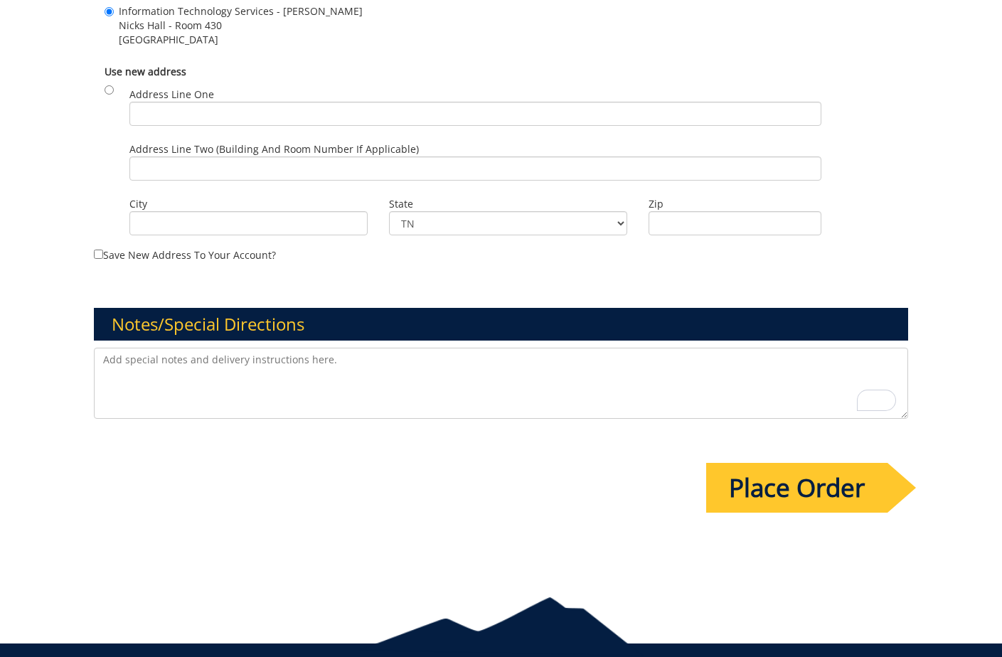
scroll to position [1019, 0]
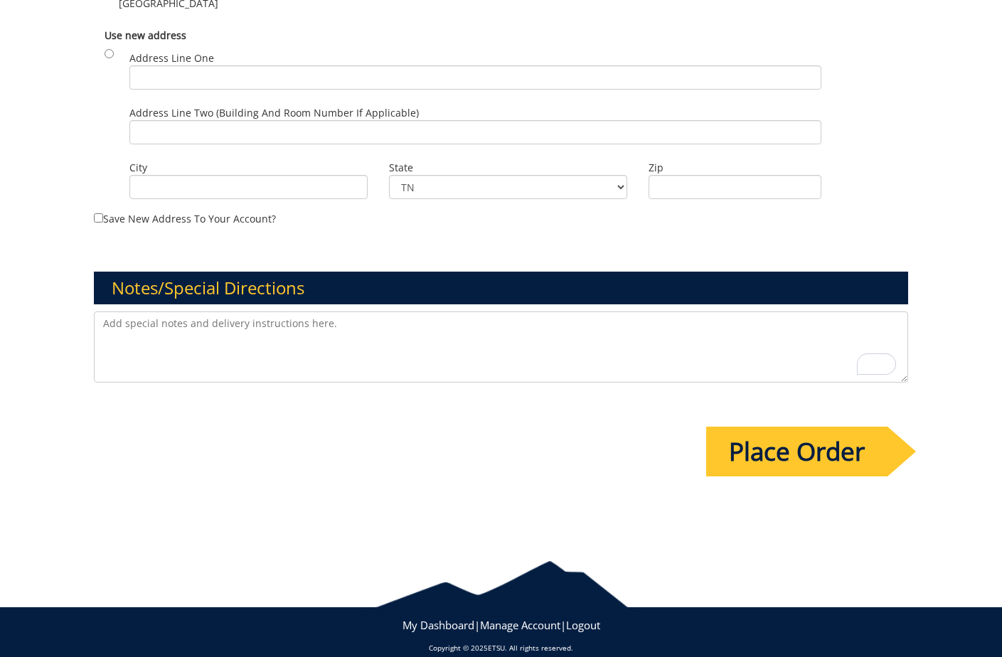
click at [804, 439] on input "Place Order" at bounding box center [796, 452] width 181 height 50
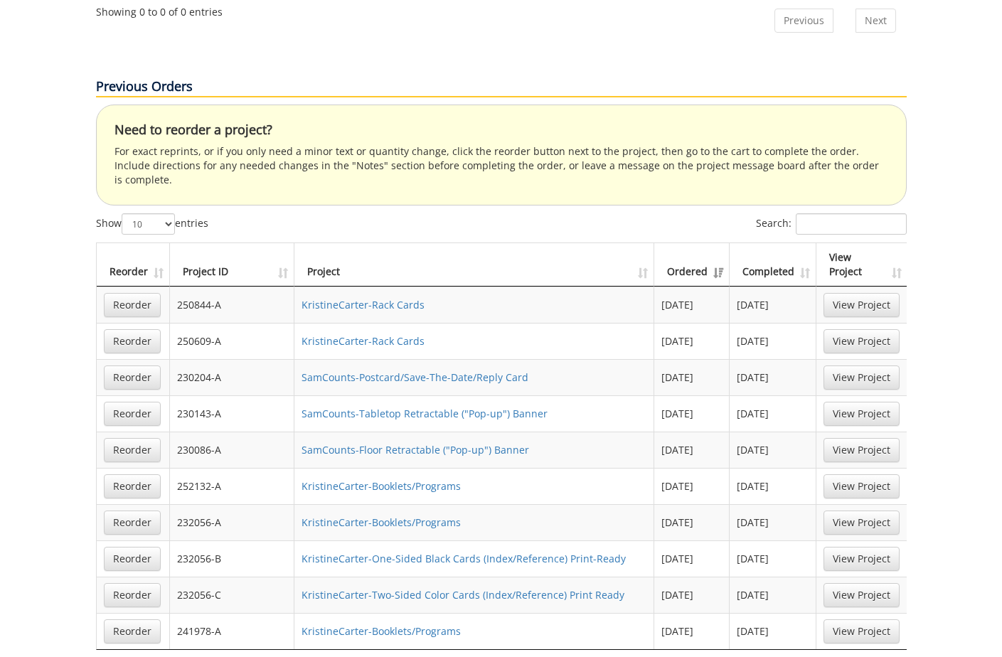
scroll to position [752, 0]
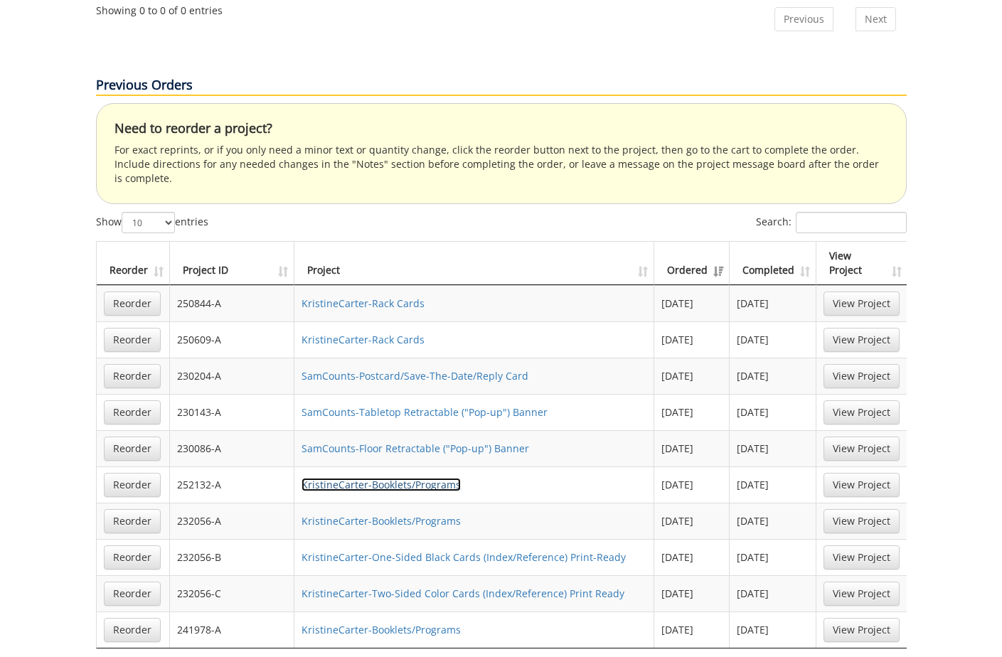
click at [435, 478] on link "KristineCarter-Booklets/Programs" at bounding box center [380, 485] width 159 height 14
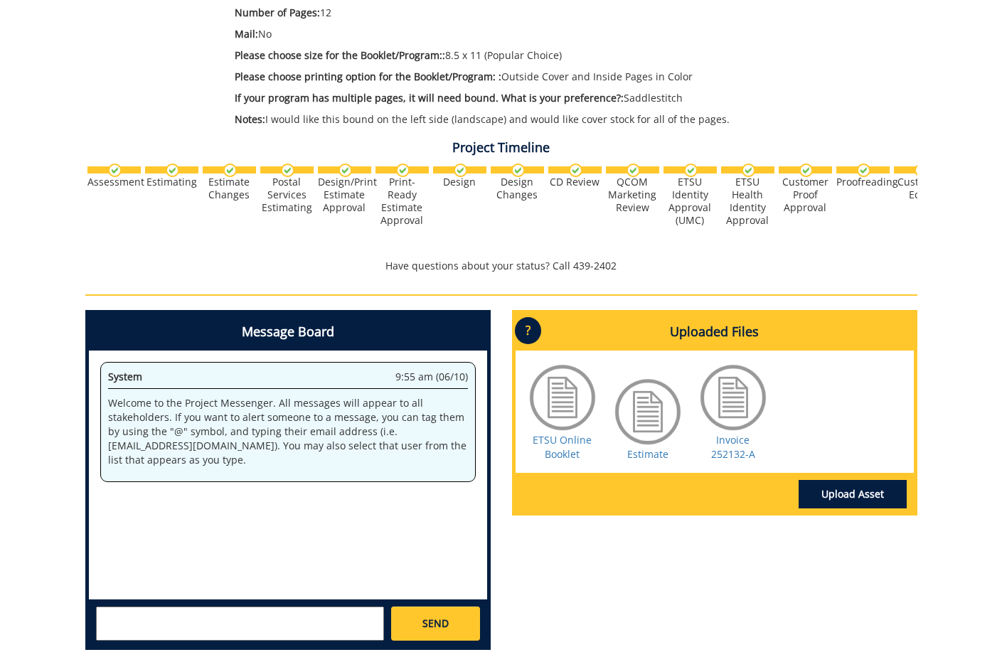
scroll to position [403, 0]
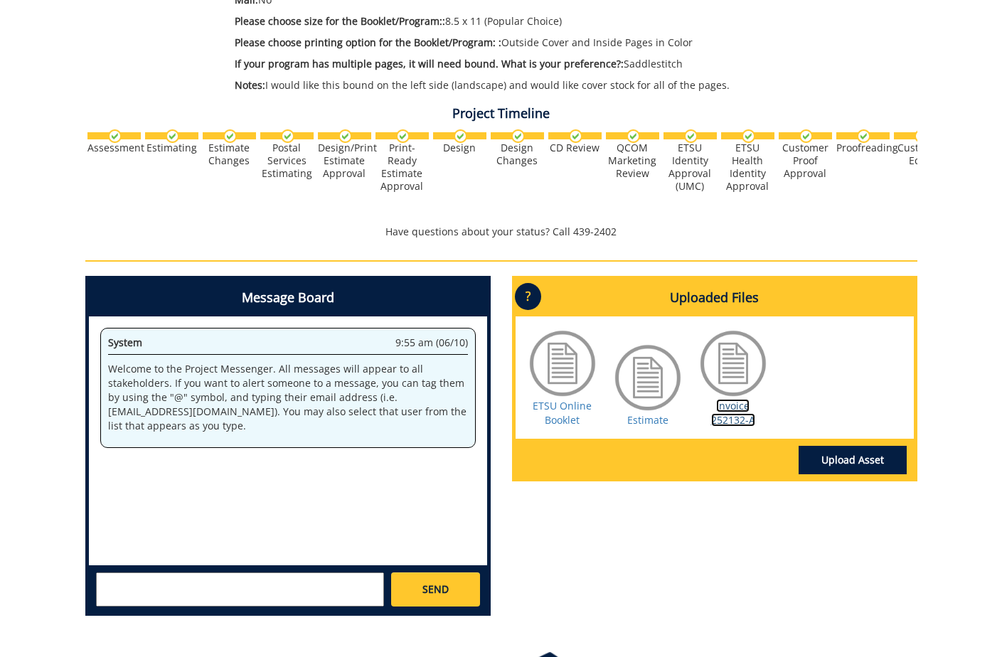
click at [735, 415] on link "Invoice 252132-A" at bounding box center [733, 413] width 44 height 28
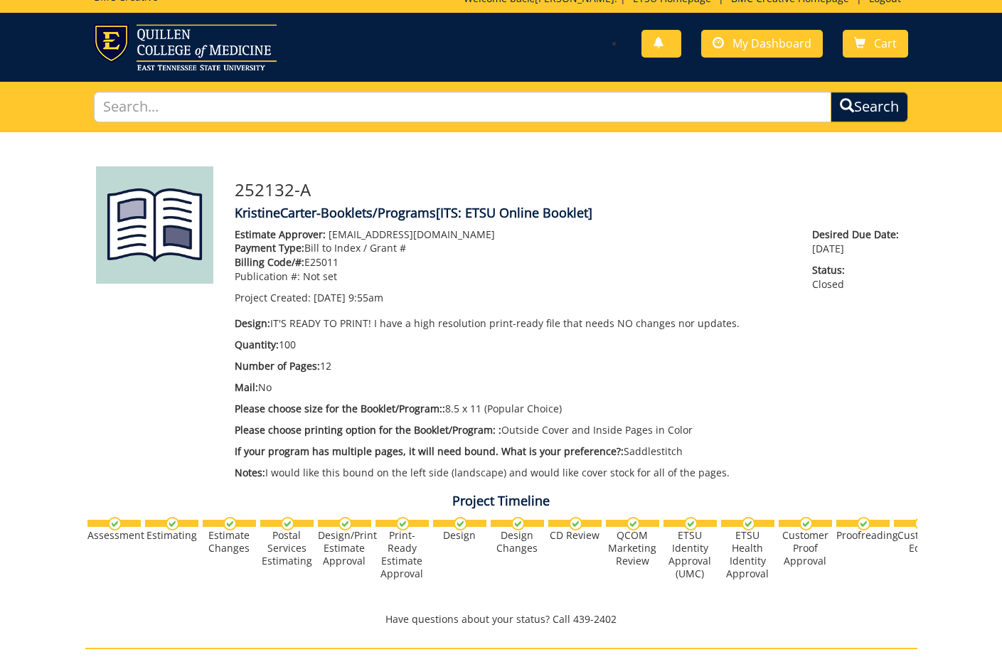
scroll to position [0, 0]
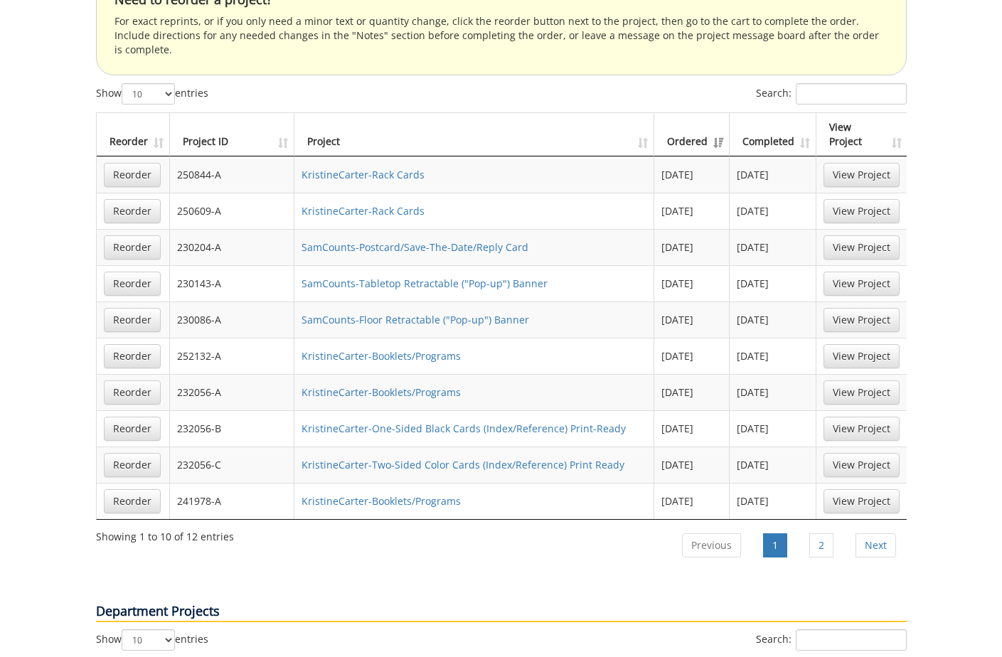
scroll to position [883, 0]
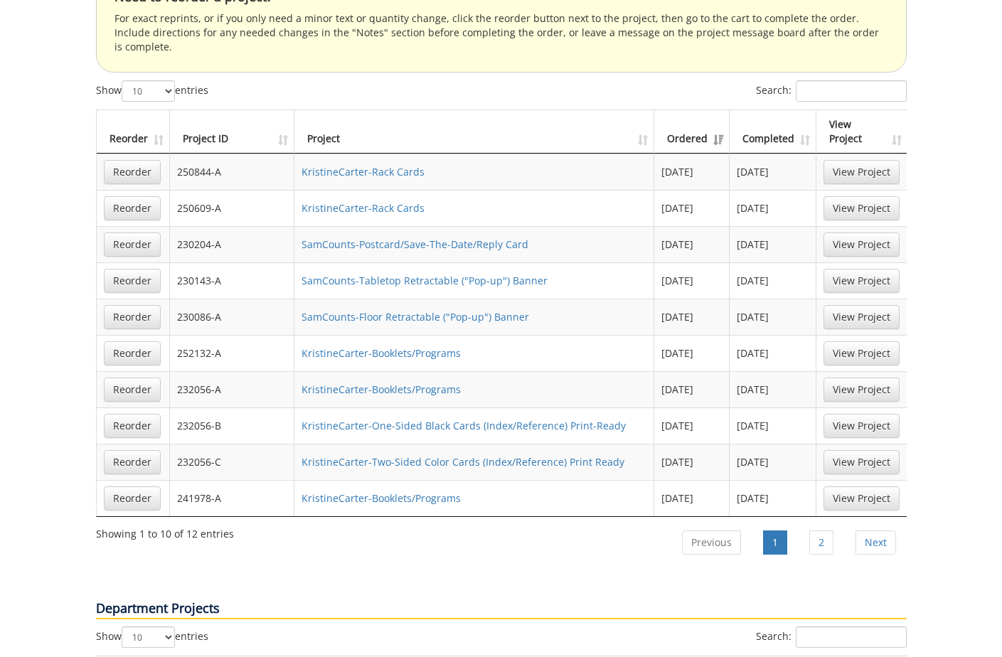
click at [796, 110] on th "Completed" at bounding box center [773, 131] width 87 height 43
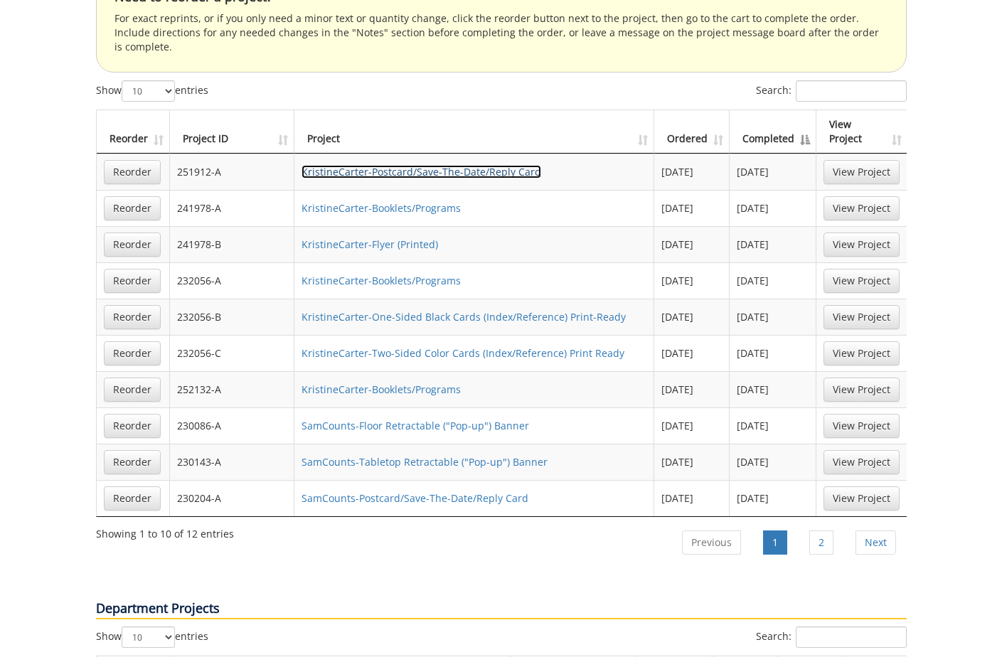
click at [475, 165] on link "KristineCarter-Postcard/Save-The-Date/Reply Card" at bounding box center [421, 172] width 240 height 14
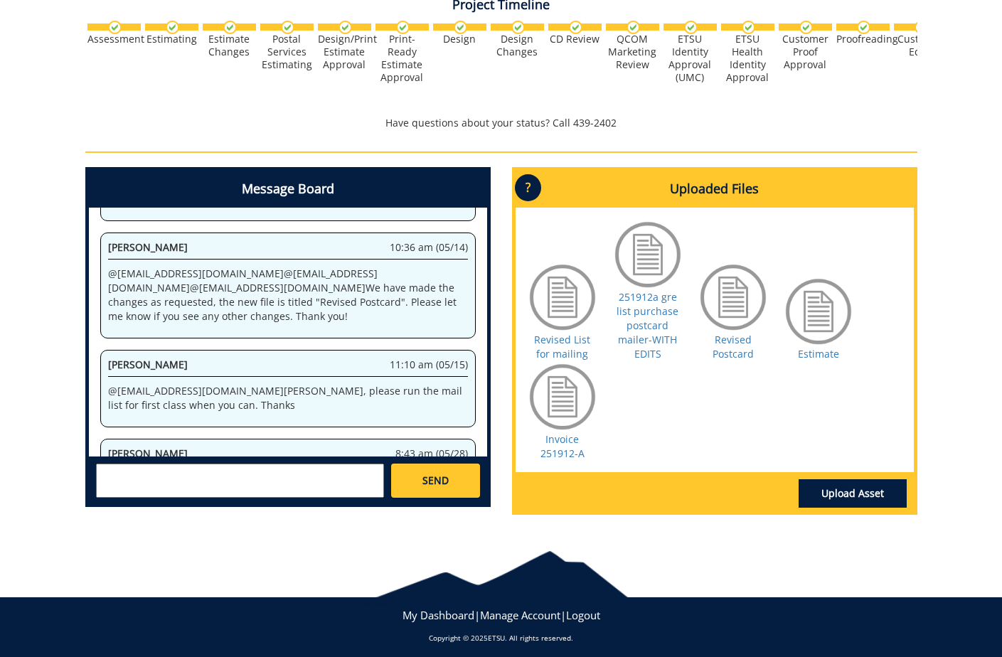
scroll to position [562, 0]
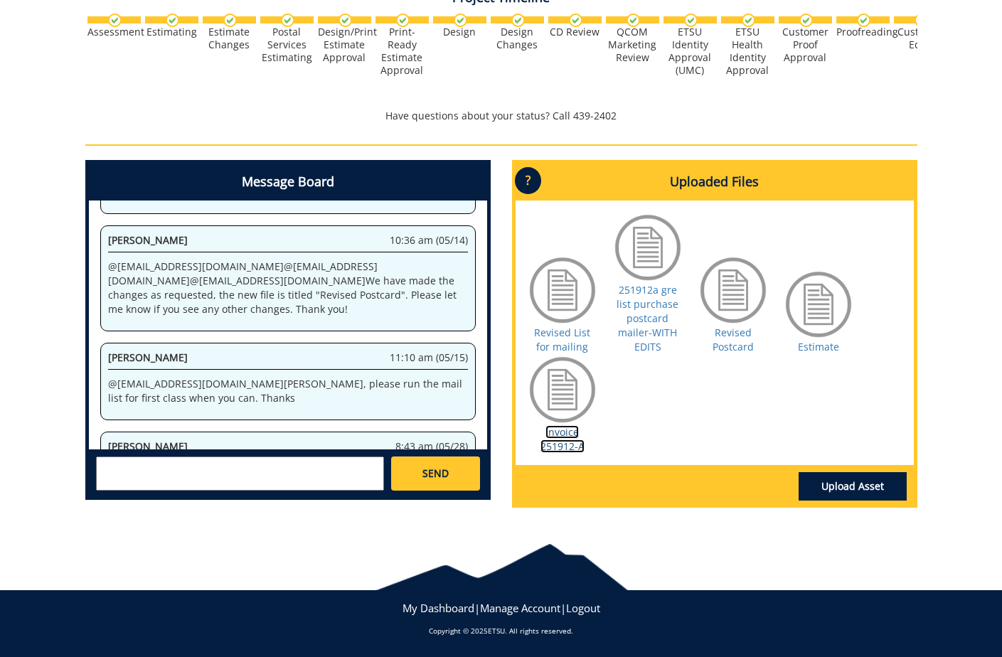
click at [555, 442] on link "Invoice 251912-A" at bounding box center [562, 439] width 44 height 28
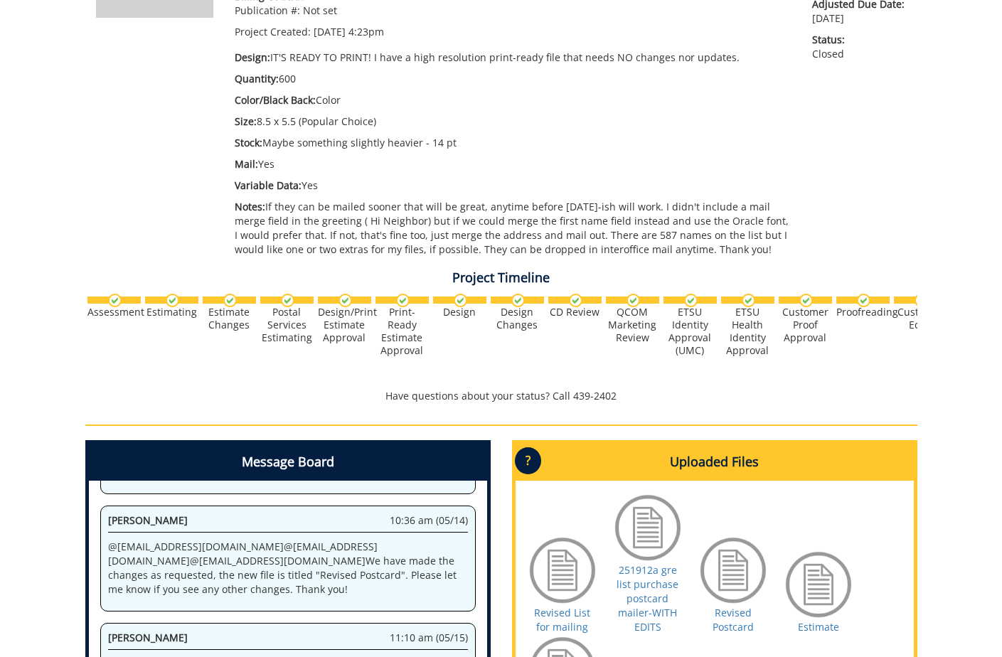
scroll to position [0, 0]
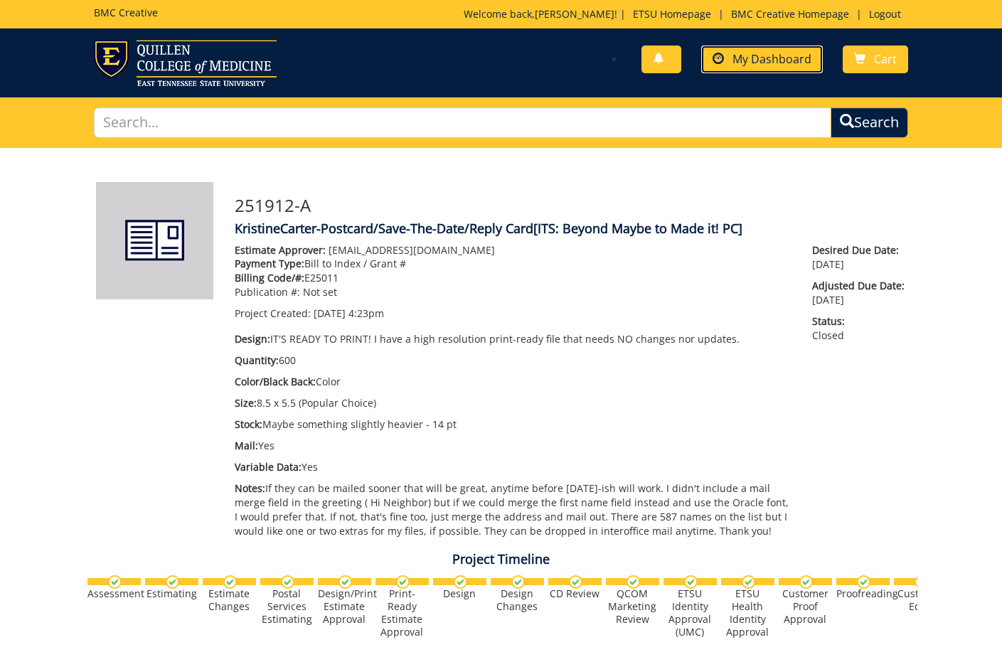
click at [757, 62] on span "My Dashboard" at bounding box center [771, 59] width 79 height 16
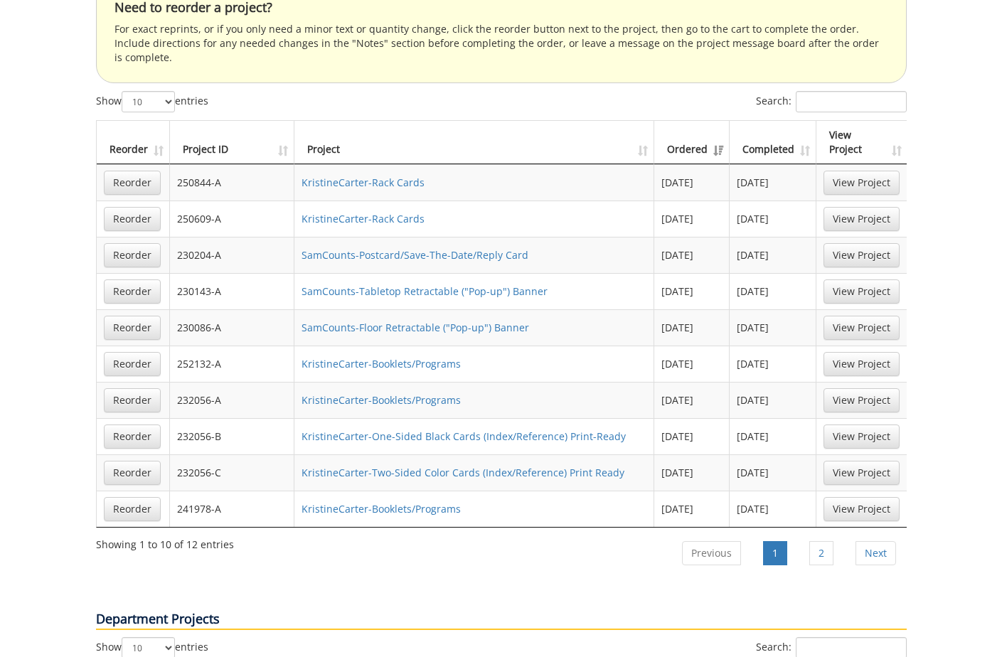
scroll to position [885, 0]
